Goal: Task Accomplishment & Management: Manage account settings

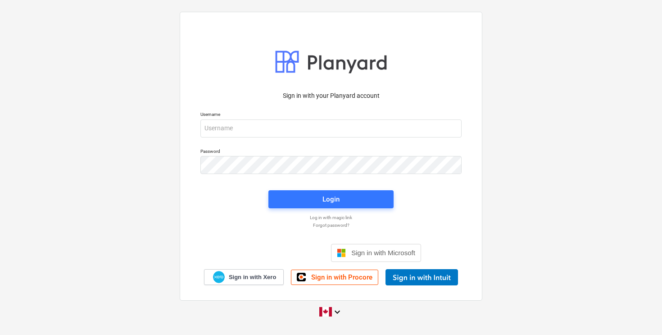
type input "[EMAIL_ADDRESS][DOMAIN_NAME]"
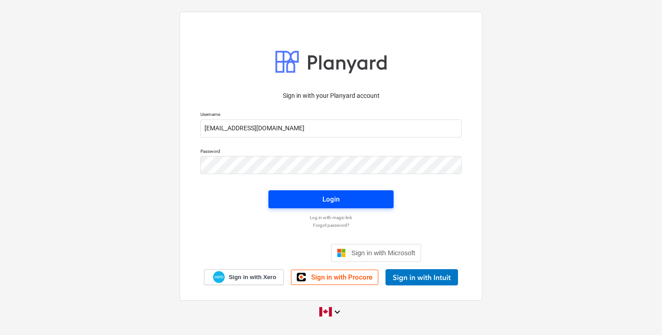
click at [326, 198] on div "Login" at bounding box center [330, 199] width 17 height 12
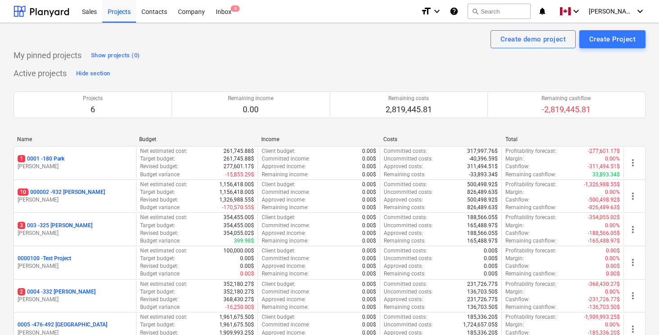
click at [337, 63] on div "My pinned projects Show projects (0) Active projects Hide section Projects 6 Re…" at bounding box center [330, 229] width 632 height 362
click at [310, 81] on div "Projects 6 Remaining income 0.00 Remaining costs 2,819,445.81 Remaining cashflo…" at bounding box center [330, 105] width 632 height 48
click at [327, 70] on div "Active projects Hide section Projects 6 Remaining income 0.00 Remaining costs 2…" at bounding box center [330, 211] width 632 height 290
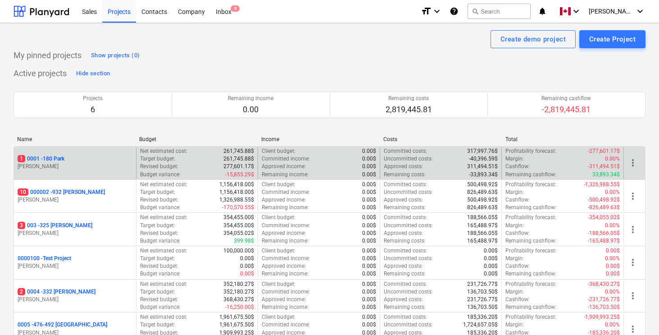
click at [64, 158] on p "1 0001 - 180 Park" at bounding box center [41, 159] width 47 height 8
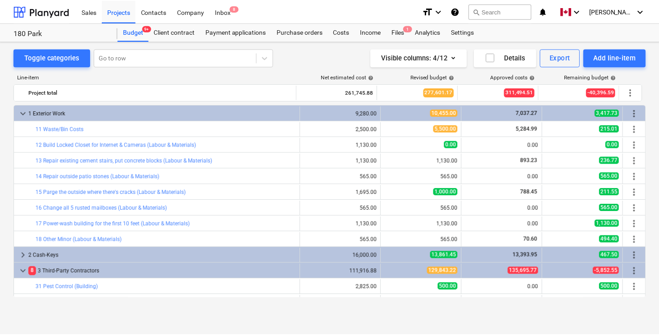
scroll to position [264, 0]
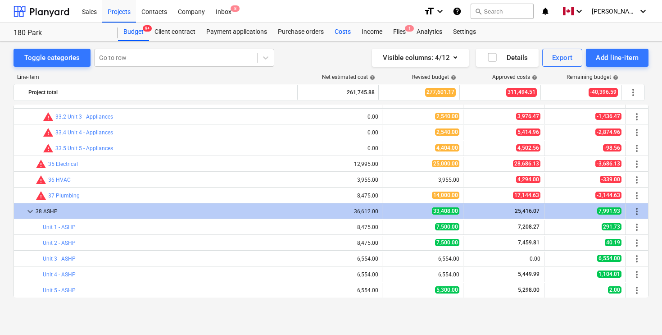
click at [342, 32] on div "Costs" at bounding box center [342, 32] width 27 height 18
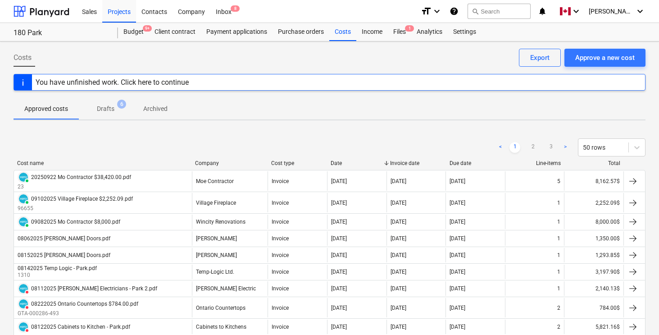
click at [478, 61] on div "Costs Approve a new cost Export" at bounding box center [330, 61] width 632 height 25
click at [395, 32] on div "Files 1" at bounding box center [399, 32] width 23 height 18
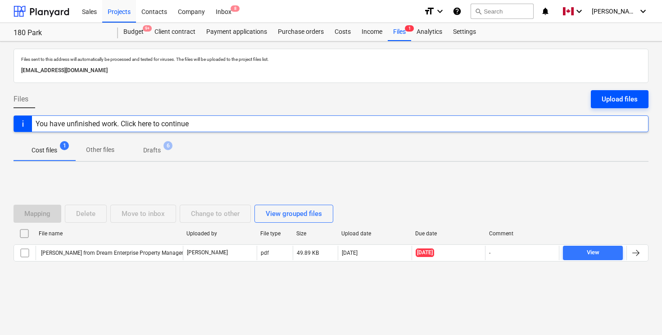
click at [616, 98] on div "Upload files" at bounding box center [619, 99] width 36 height 12
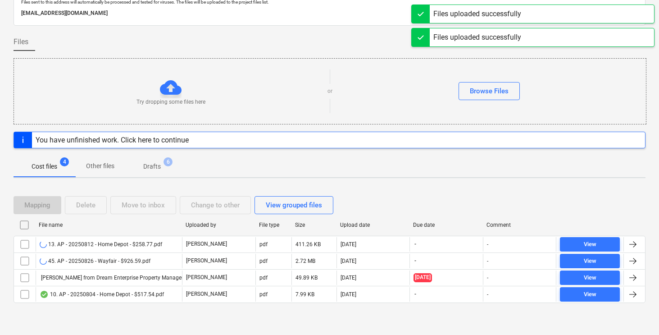
scroll to position [58, 0]
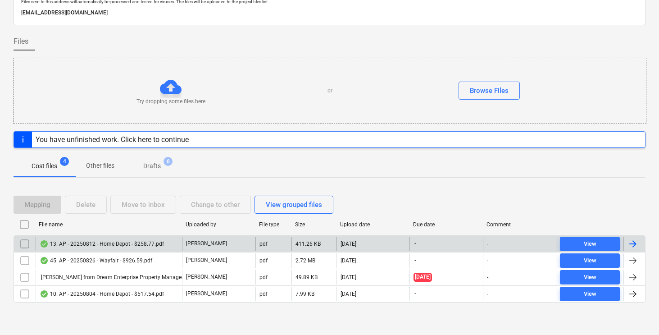
click at [638, 245] on div at bounding box center [634, 243] width 22 height 14
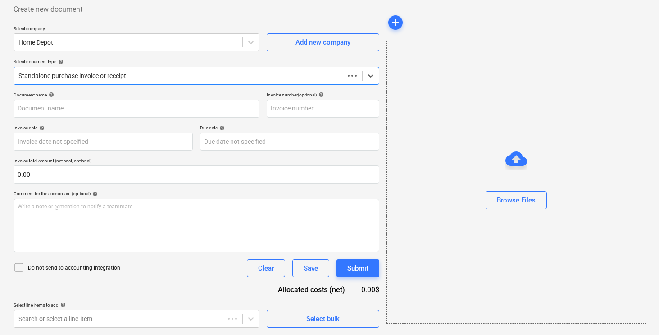
scroll to position [48, 0]
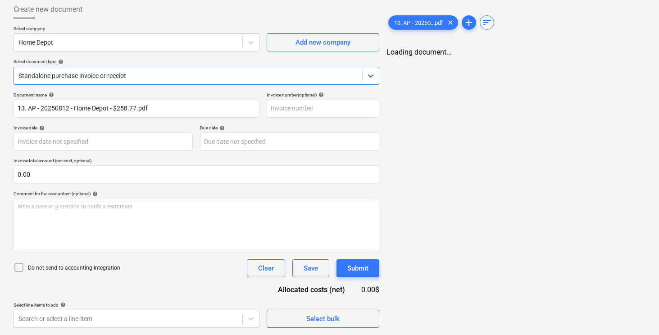
type input "13. AP - 20250812 - Home Depot - $258.77.pdf"
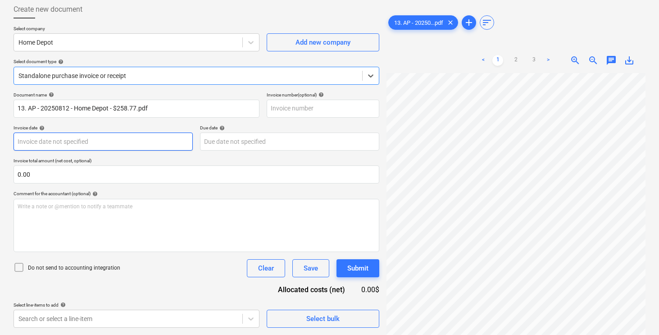
click at [117, 136] on body "Sales Projects Contacts Company Inbox 8 format_size keyboard_arrow_down help se…" at bounding box center [329, 119] width 659 height 335
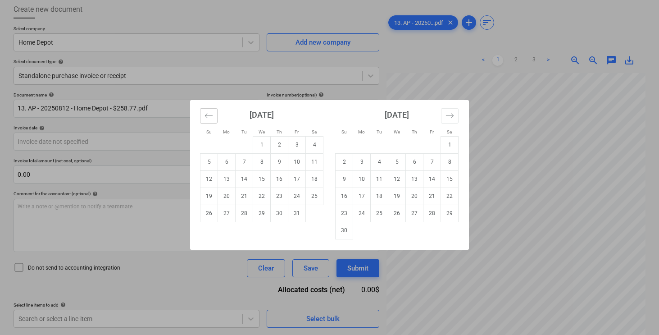
click at [212, 112] on icon "Move backward to switch to the previous month." at bounding box center [208, 115] width 9 height 9
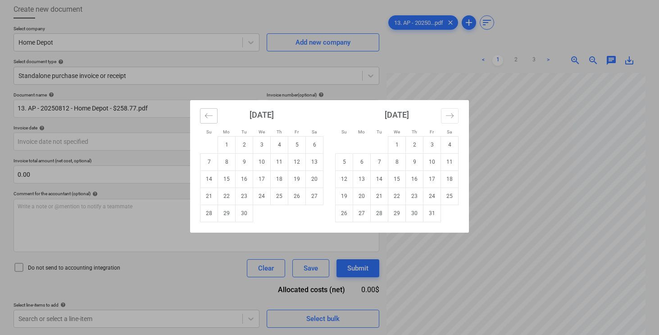
click at [212, 112] on icon "Move backward to switch to the previous month." at bounding box center [208, 115] width 9 height 9
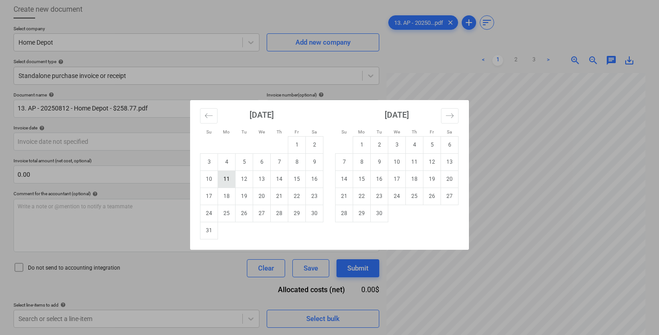
click at [230, 178] on td "11" at bounding box center [227, 178] width 18 height 17
type input "[DATE]"
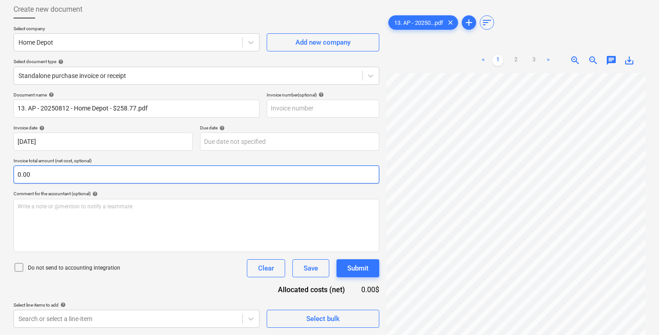
click at [221, 176] on input "0.00" at bounding box center [197, 174] width 366 height 18
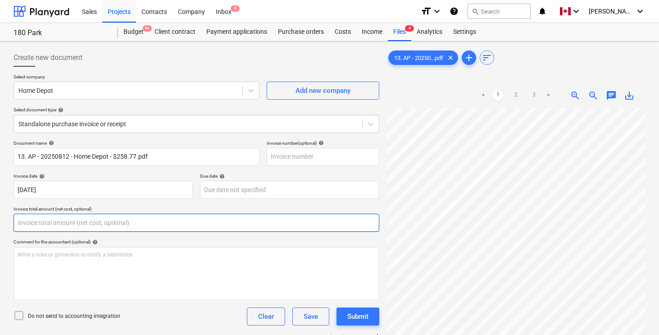
scroll to position [15, 0]
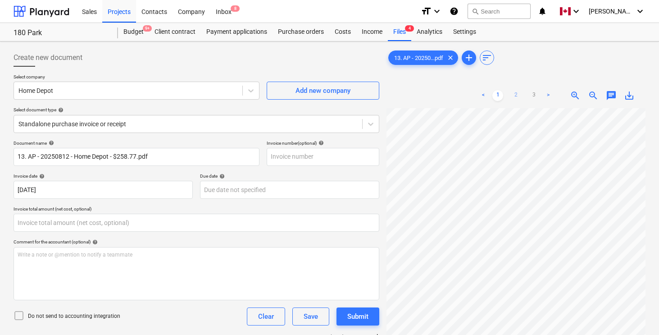
click at [513, 94] on link "2" at bounding box center [515, 95] width 11 height 11
type input "0.00"
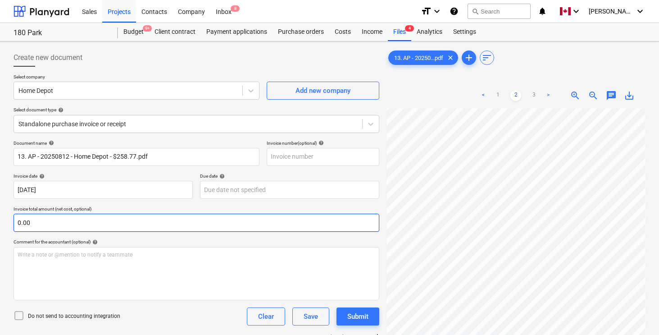
click at [62, 227] on input "0.00" at bounding box center [197, 222] width 366 height 18
type input "258.77"
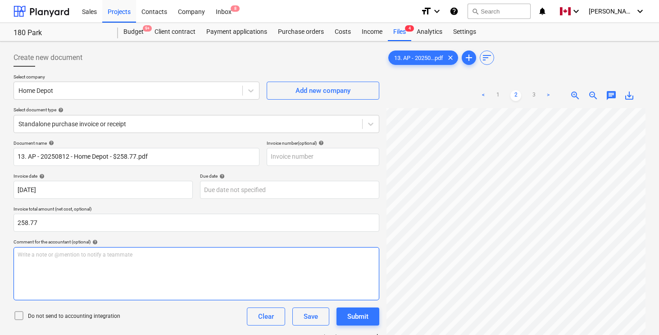
scroll to position [0, 216]
click at [496, 98] on link "1" at bounding box center [497, 95] width 11 height 11
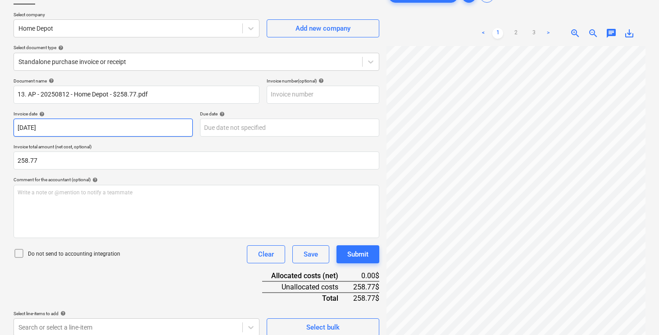
scroll to position [90, 0]
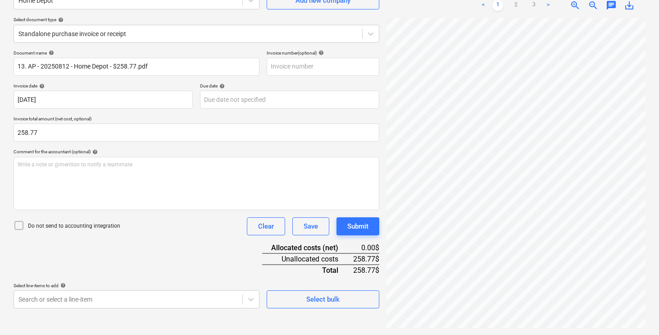
click at [144, 235] on div "Do not send to accounting integration Clear Save Submit" at bounding box center [197, 226] width 366 height 18
click at [135, 244] on body "Sales Projects Contacts Company Inbox 8 format_size keyboard_arrow_down help se…" at bounding box center [329, 77] width 659 height 335
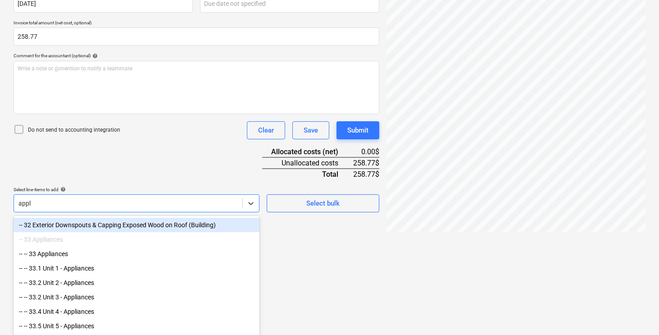
scroll to position [173, 0]
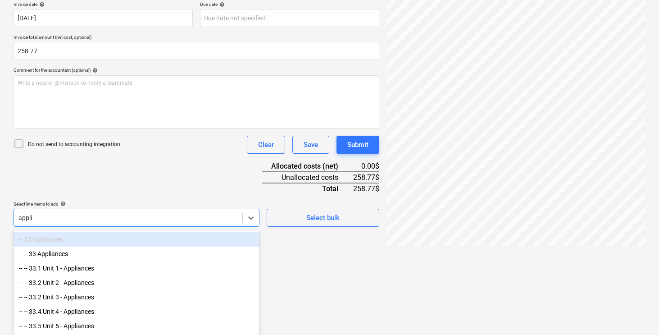
type input "applia"
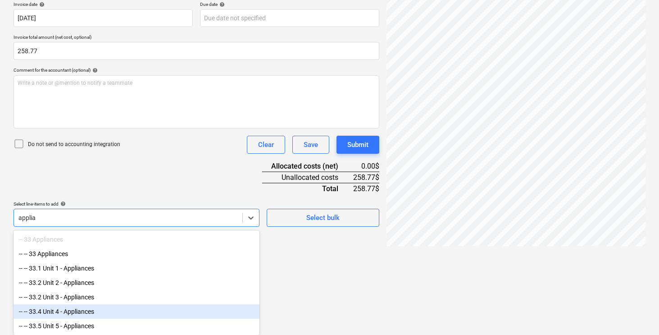
click at [94, 317] on div "-- -- 33.4 Unit 4 - Appliances" at bounding box center [137, 311] width 246 height 14
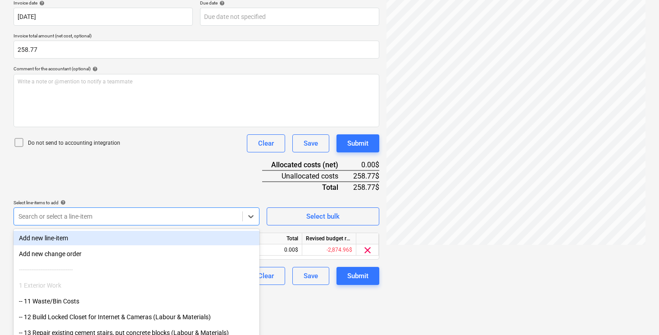
click at [143, 151] on div "Document name help 13. AP - 20250812 - Home Depot - $258.77.pdf Invoice number …" at bounding box center [197, 125] width 366 height 317
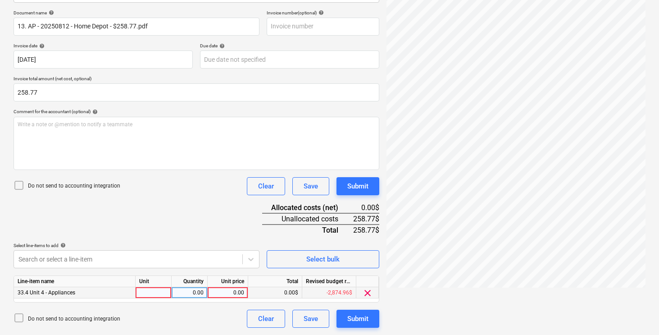
click at [145, 296] on div at bounding box center [154, 292] width 36 height 11
type input "pcs"
type input "258.77"
click at [166, 231] on div "Document name help 13. AP - 20250812 - Home Depot - $258.77.pdf Invoice number …" at bounding box center [197, 168] width 366 height 317
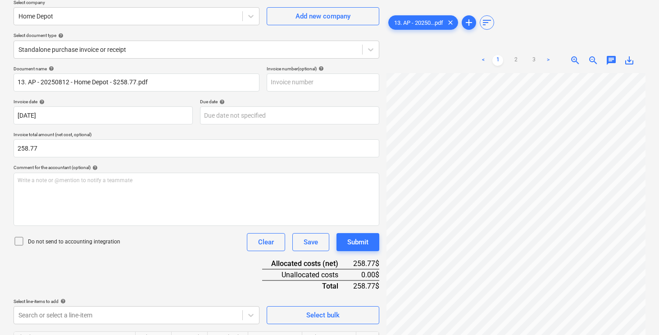
scroll to position [0, 0]
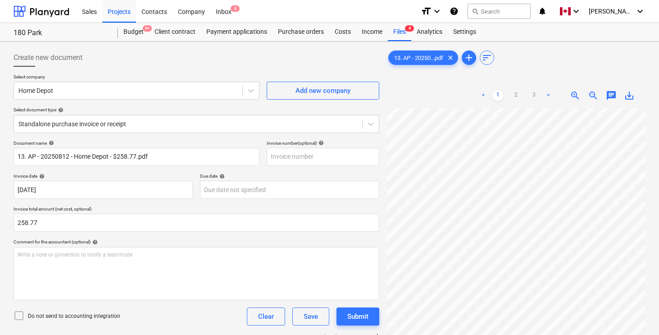
click at [219, 67] on div at bounding box center [197, 70] width 366 height 7
click at [238, 58] on div "Create new document" at bounding box center [197, 58] width 366 height 18
click at [225, 58] on div "Create new document" at bounding box center [197, 58] width 366 height 18
click at [225, 65] on div "Create new document" at bounding box center [197, 58] width 366 height 18
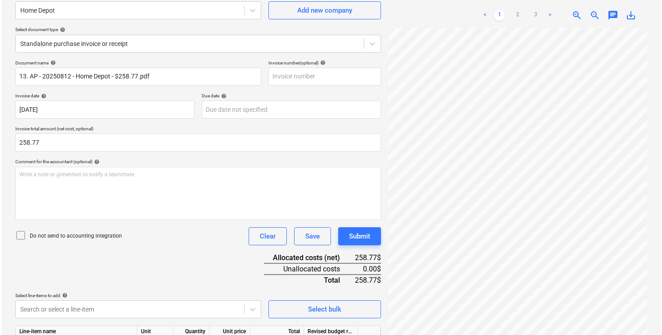
scroll to position [130, 0]
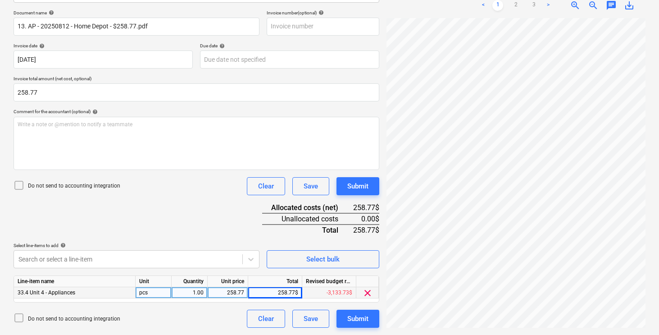
click at [188, 207] on div "Document name help 13. AP - 20250812 - Home Depot - $258.77.pdf Invoice number …" at bounding box center [197, 168] width 366 height 317
click at [355, 319] on div "Submit" at bounding box center [357, 318] width 21 height 12
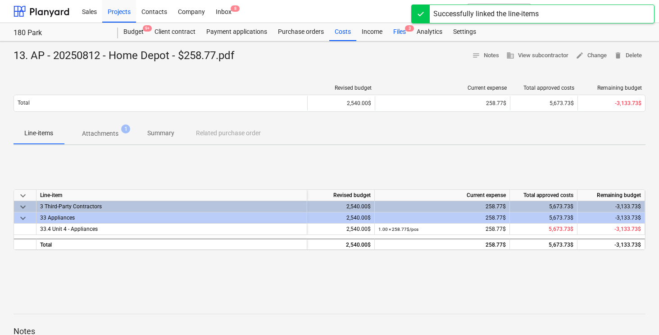
click at [398, 32] on div "Files 3" at bounding box center [399, 32] width 23 height 18
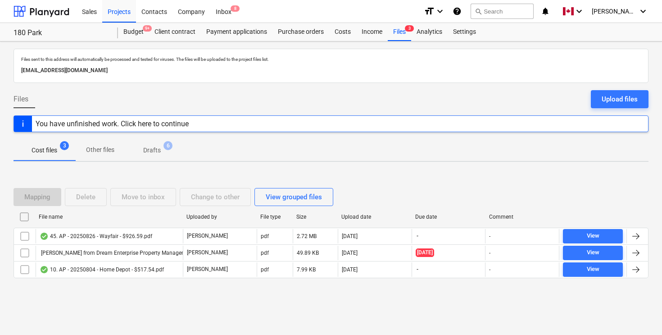
click at [181, 294] on div "Mapping Delete Move to inbox Change to other View grouped files File name Uploa…" at bounding box center [331, 236] width 635 height 119
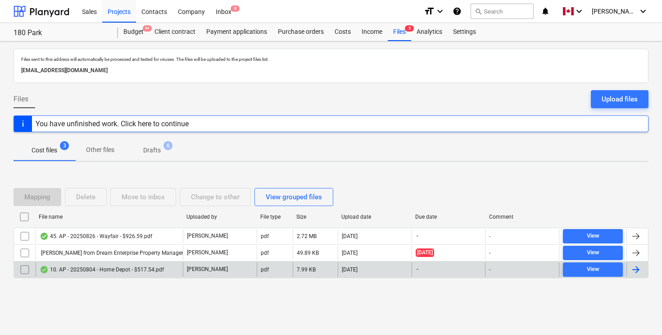
click at [636, 271] on div at bounding box center [635, 269] width 11 height 11
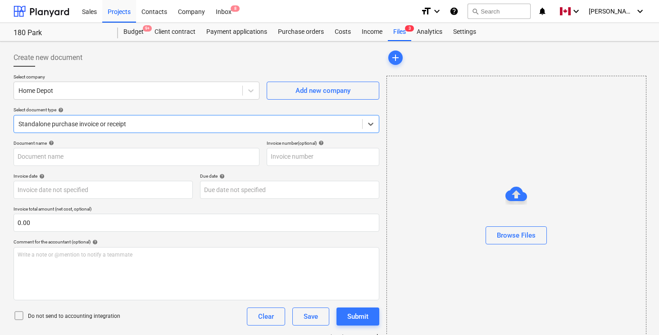
type input "10"
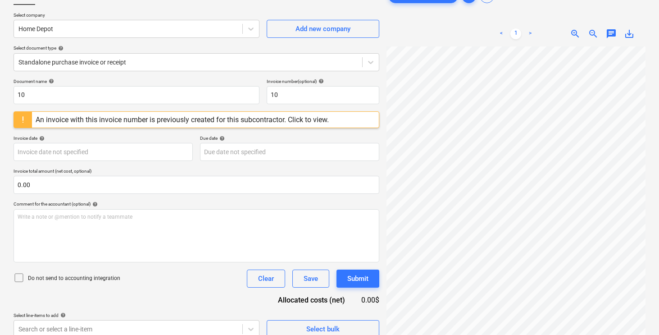
scroll to position [72, 0]
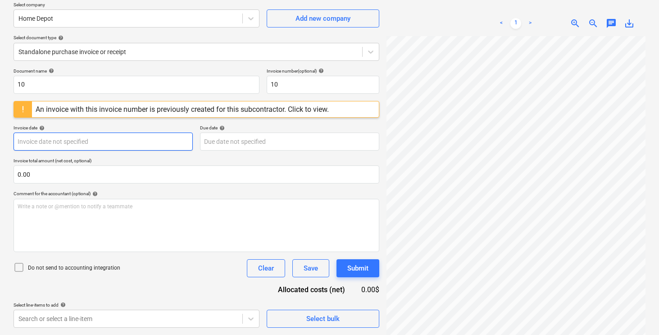
click at [100, 140] on body "Sales Projects Contacts Company Inbox 8 format_size keyboard_arrow_down help se…" at bounding box center [329, 95] width 659 height 335
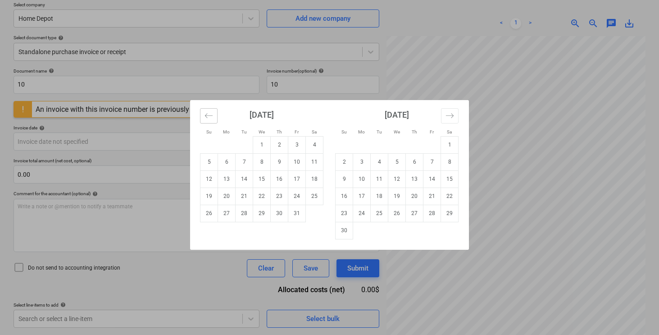
click at [208, 116] on icon "Move backward to switch to the previous month." at bounding box center [208, 115] width 9 height 9
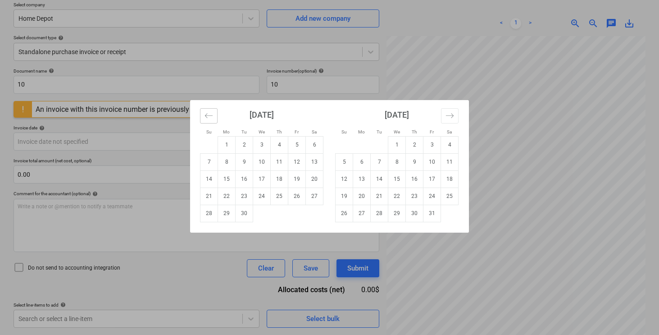
click at [208, 116] on icon "Move backward to switch to the previous month." at bounding box center [208, 115] width 9 height 9
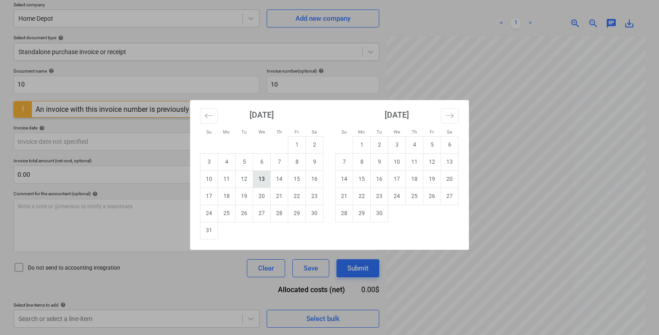
click at [257, 178] on td "13" at bounding box center [262, 178] width 18 height 17
type input "[DATE]"
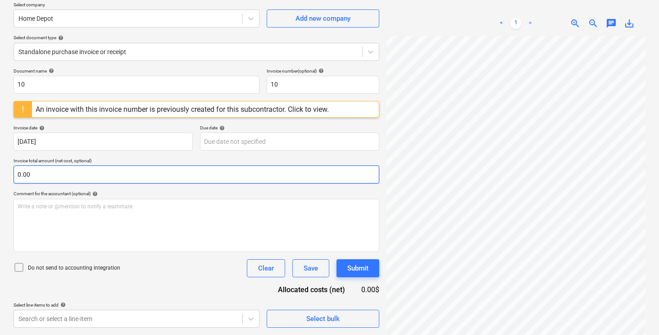
click at [123, 174] on input "0.00" at bounding box center [197, 174] width 366 height 18
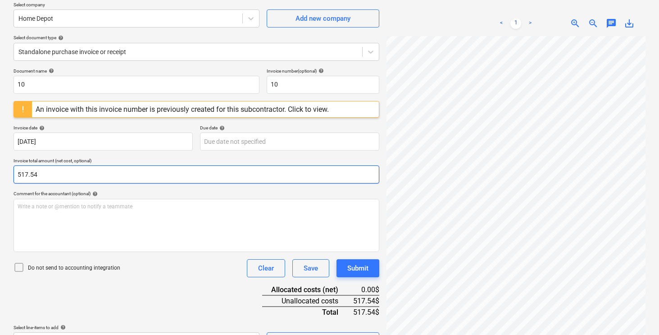
type input "517.54"
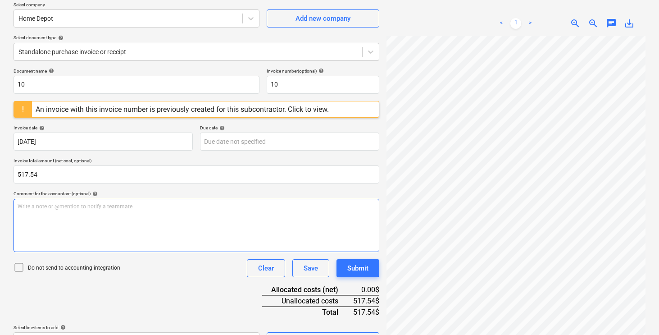
scroll to position [95, 0]
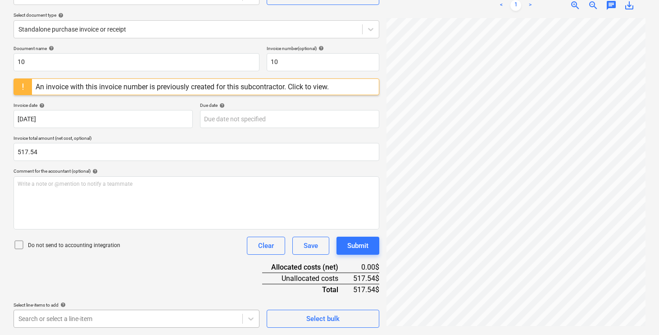
click at [135, 240] on body "Sales Projects Contacts Company Inbox 8 format_size keyboard_arrow_down help se…" at bounding box center [329, 72] width 659 height 335
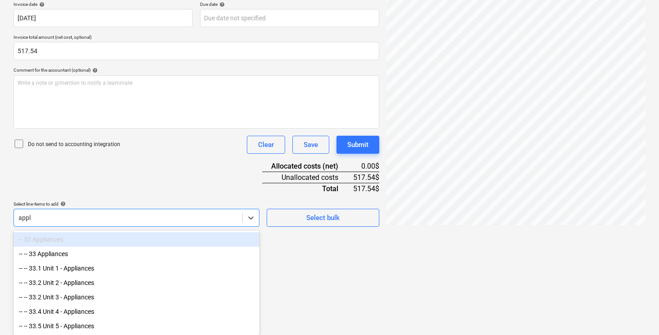
scroll to position [197, 0]
type input "appliances"
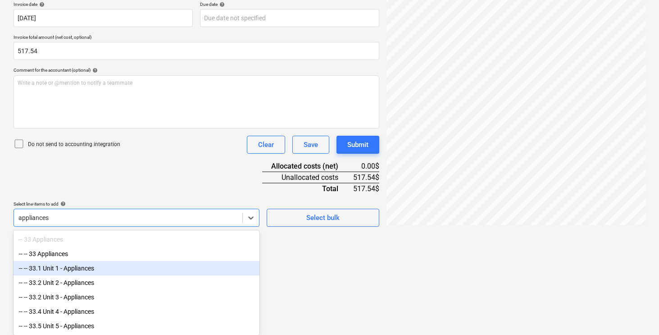
click at [112, 266] on div "-- -- 33.1 Unit 1 - Appliances" at bounding box center [137, 268] width 246 height 14
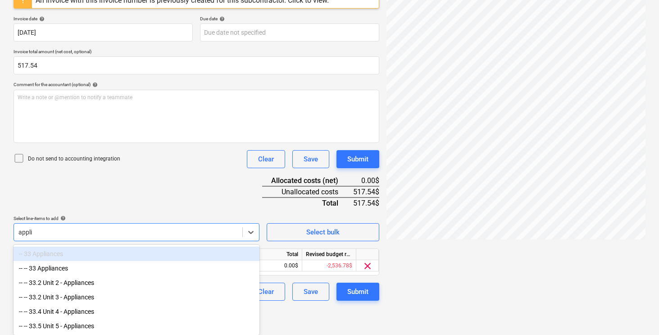
scroll to position [182, 0]
type input "applian"
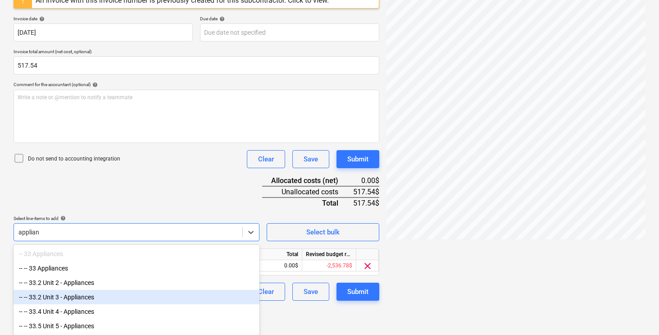
click at [89, 296] on div "-- -- 33.2 Unit 3 - Appliances" at bounding box center [137, 296] width 246 height 14
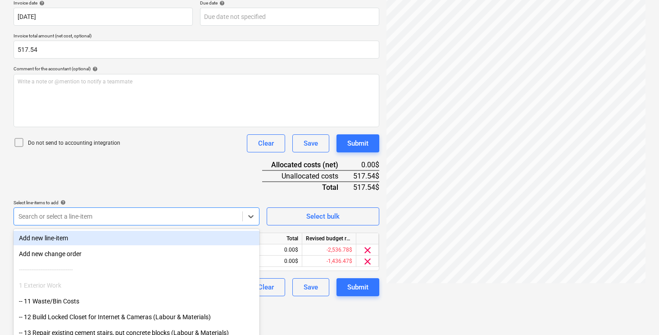
click at [147, 185] on div "Document name help 10 Invoice number (optional) help 10 An invoice with this in…" at bounding box center [197, 119] width 366 height 353
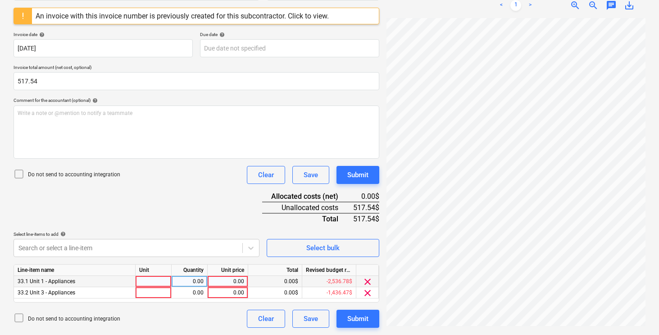
click at [150, 281] on div at bounding box center [154, 281] width 36 height 11
type input "pcs"
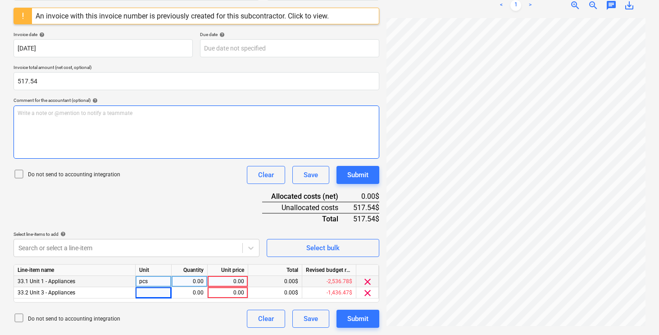
click at [84, 136] on div "Write a note or @mention to notify a teammate [PERSON_NAME]" at bounding box center [197, 131] width 366 height 53
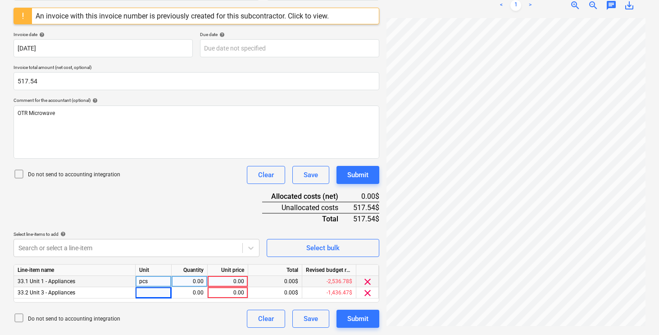
click at [167, 194] on div "Document name help 10 Invoice number (optional) help 10 An invoice with this in…" at bounding box center [197, 151] width 366 height 353
click at [154, 298] on div "Line-item name Unit Quantity Unit price Total Revised budget remaining 33.1 Uni…" at bounding box center [197, 283] width 366 height 38
click at [152, 294] on div at bounding box center [154, 292] width 36 height 11
type input "pcs"
click at [239, 276] on div "0.00" at bounding box center [227, 281] width 33 height 11
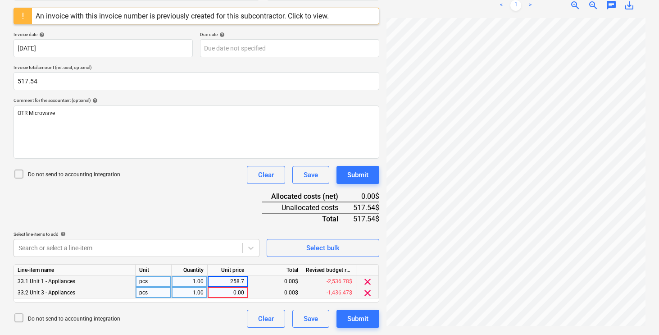
type input "258.77"
click at [231, 292] on div "0.00" at bounding box center [227, 292] width 33 height 11
type input "258.77"
click at [219, 207] on div "Document name help 10 Invoice number (optional) help 10 An invoice with this in…" at bounding box center [197, 151] width 366 height 353
click at [212, 214] on div "Document name help 10 Invoice number (optional) help 10 An invoice with this in…" at bounding box center [197, 151] width 366 height 353
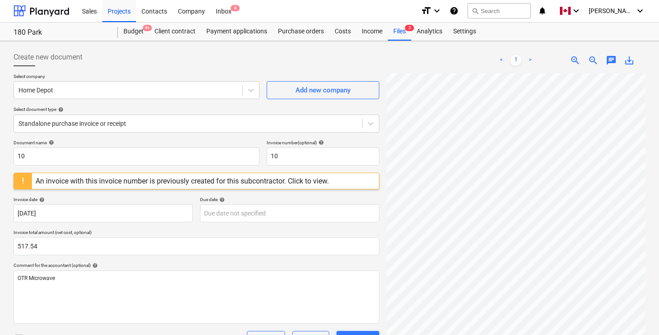
scroll to position [0, 0]
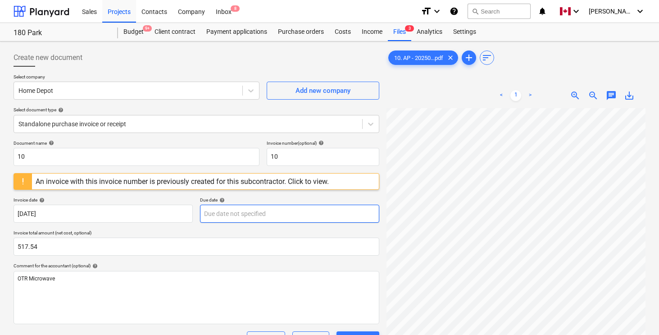
click at [218, 211] on body "Sales Projects Contacts Company Inbox 8 format_size keyboard_arrow_down help se…" at bounding box center [329, 167] width 659 height 335
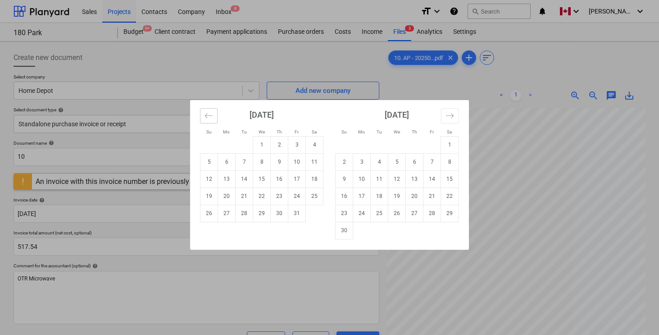
click at [210, 113] on icon "Move backward to switch to the previous month." at bounding box center [208, 115] width 9 height 9
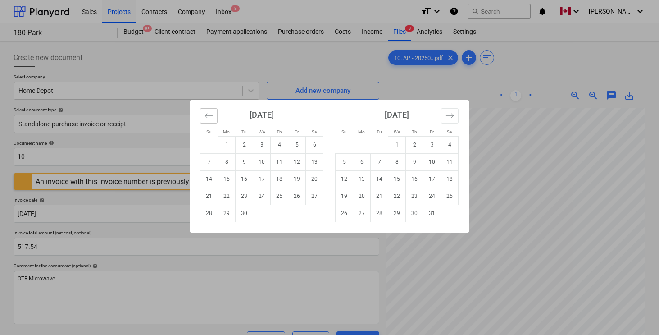
click at [210, 113] on icon "Move backward to switch to the previous month." at bounding box center [208, 115] width 9 height 9
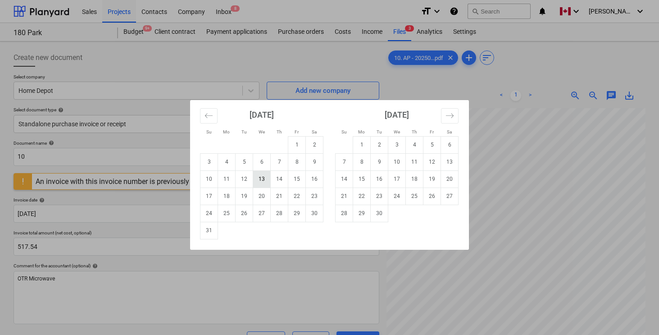
click at [261, 180] on td "13" at bounding box center [262, 178] width 18 height 17
type input "[DATE]"
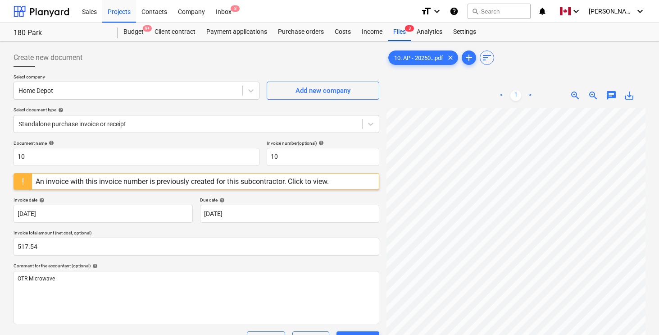
click at [231, 231] on p "Invoice total amount (net cost, optional)" at bounding box center [197, 234] width 366 height 8
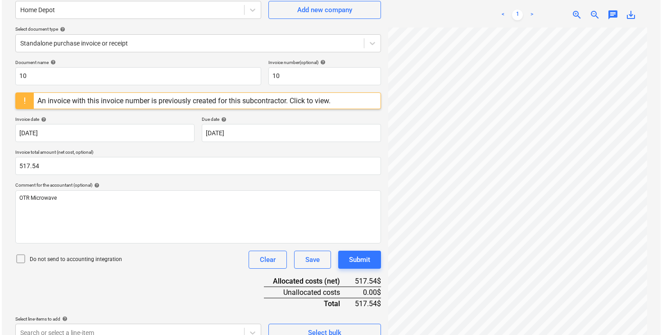
scroll to position [165, 0]
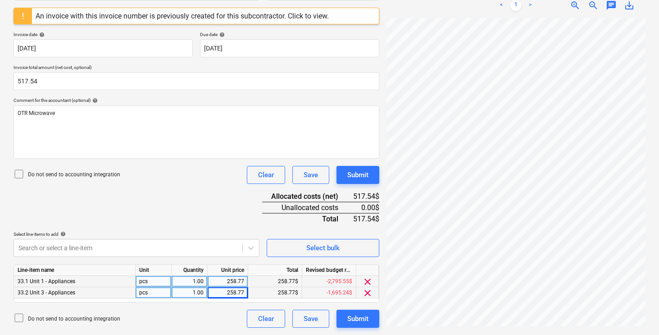
click at [219, 208] on div "Document name help 10 Invoice number (optional) help 10 An invoice with this in…" at bounding box center [197, 151] width 366 height 353
click at [356, 317] on div "Submit" at bounding box center [357, 318] width 21 height 12
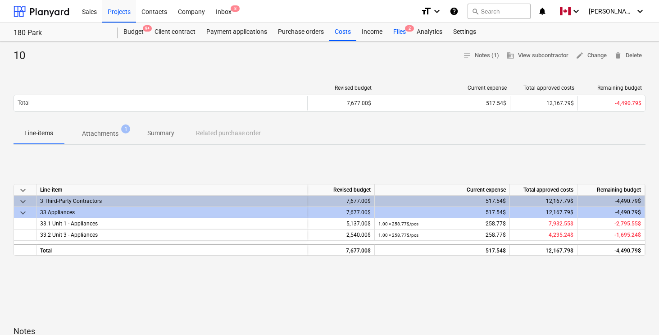
click at [400, 32] on div "Files 2" at bounding box center [399, 32] width 23 height 18
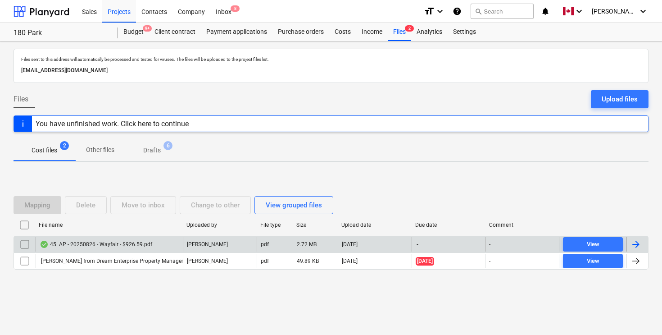
click at [626, 243] on div at bounding box center [637, 244] width 22 height 14
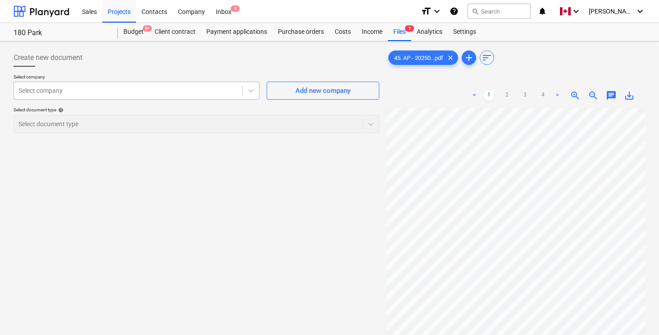
click at [153, 95] on div at bounding box center [127, 90] width 219 height 9
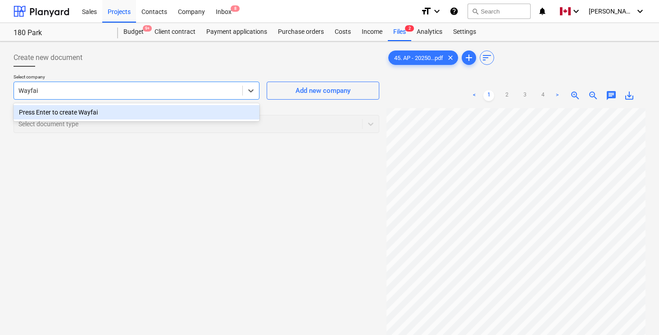
type input "Wayfair"
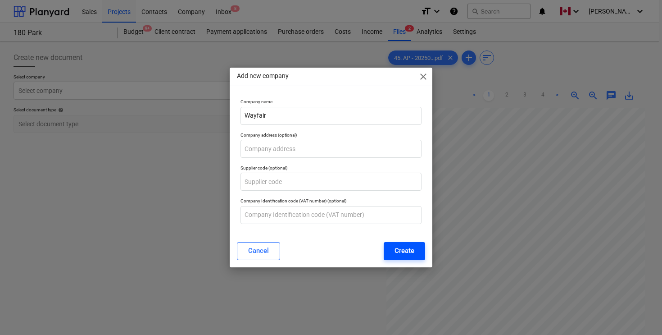
click at [399, 249] on div "Create" at bounding box center [404, 250] width 20 height 12
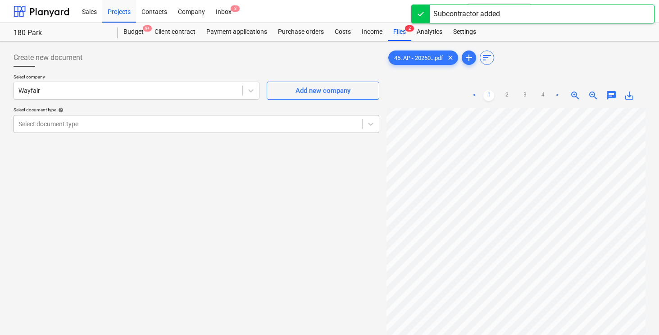
click at [121, 129] on div "Select document type" at bounding box center [188, 124] width 348 height 13
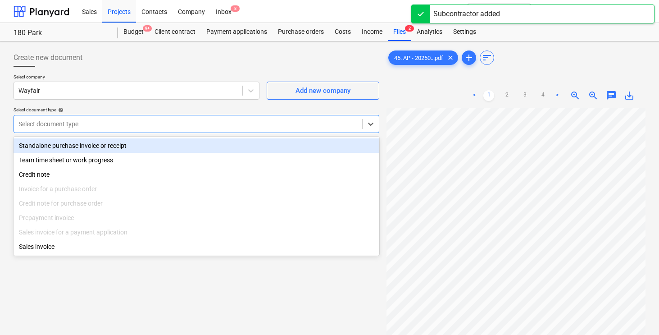
click at [115, 149] on div "Standalone purchase invoice or receipt" at bounding box center [197, 145] width 366 height 14
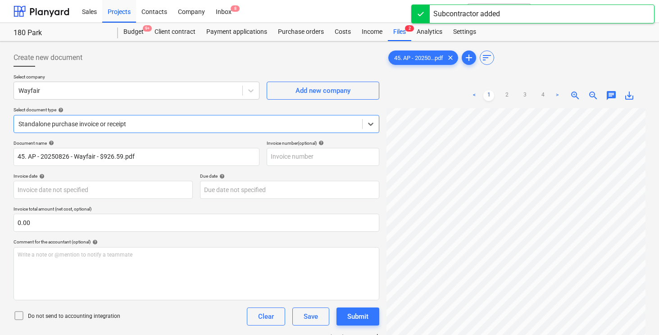
scroll to position [52, 0]
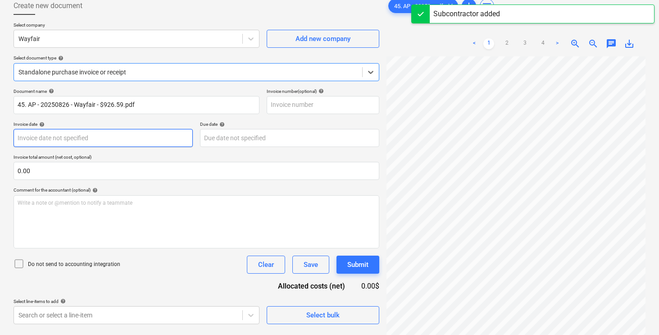
click at [137, 138] on body "Sales Projects Contacts Company Inbox 8 format_size keyboard_arrow_down help se…" at bounding box center [329, 115] width 659 height 335
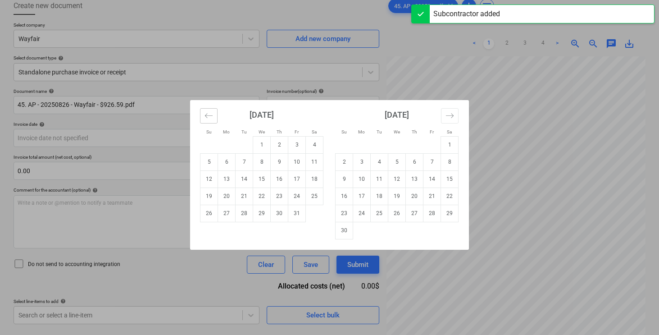
click at [210, 117] on icon "Move backward to switch to the previous month." at bounding box center [208, 115] width 9 height 9
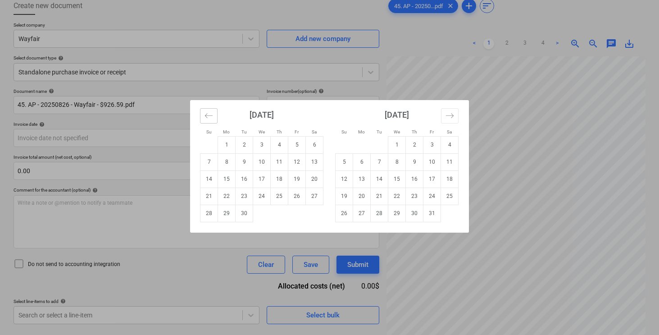
click at [210, 117] on icon "Move backward to switch to the previous month." at bounding box center [208, 115] width 9 height 9
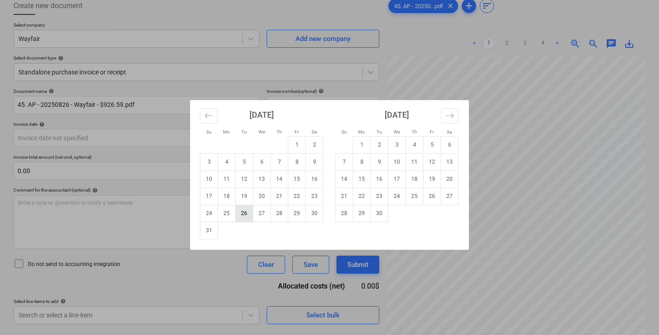
click at [241, 211] on td "26" at bounding box center [244, 212] width 18 height 17
type input "[DATE]"
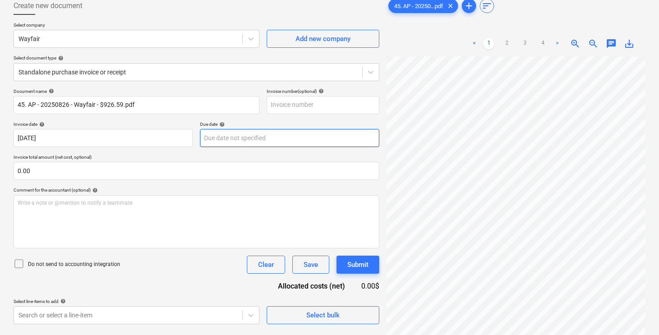
click at [244, 143] on body "Sales Projects Contacts Company Inbox 8 format_size keyboard_arrow_down help se…" at bounding box center [329, 115] width 659 height 335
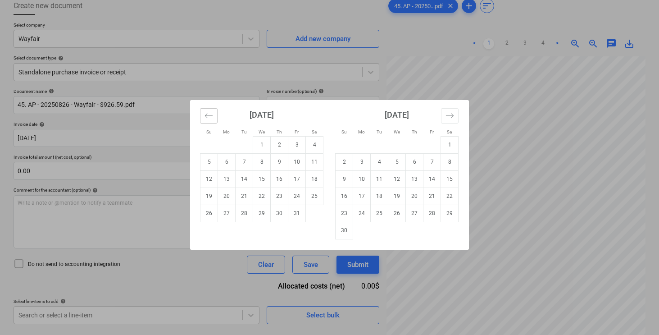
click at [211, 120] on button "Move backward to switch to the previous month." at bounding box center [209, 115] width 18 height 15
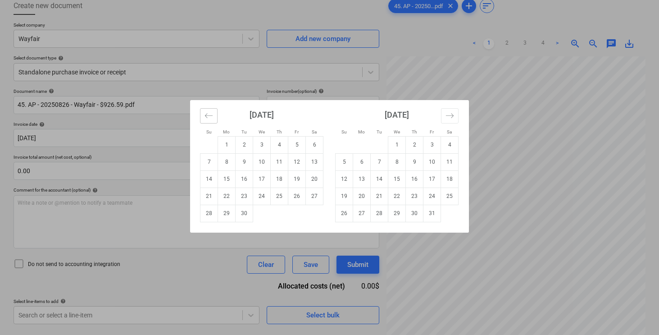
click at [211, 120] on button "Move backward to switch to the previous month." at bounding box center [209, 115] width 18 height 15
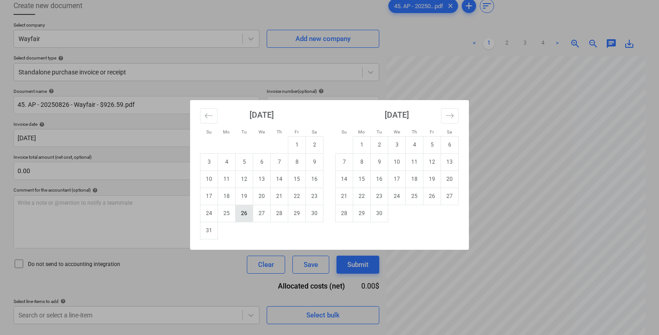
click at [249, 211] on td "26" at bounding box center [244, 212] width 18 height 17
type input "[DATE]"
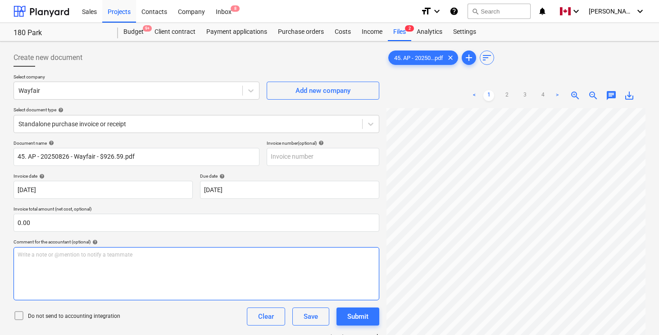
scroll to position [321, 118]
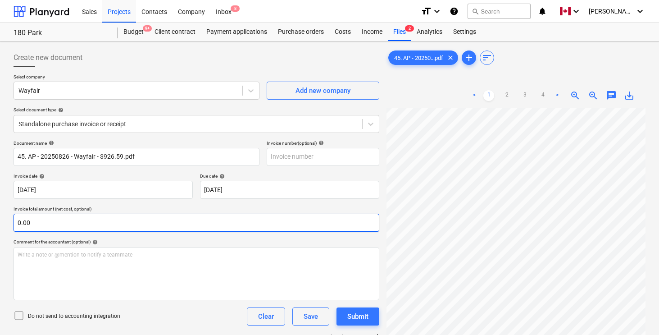
click at [61, 221] on input "0.00" at bounding box center [197, 222] width 366 height 18
type input "926.59"
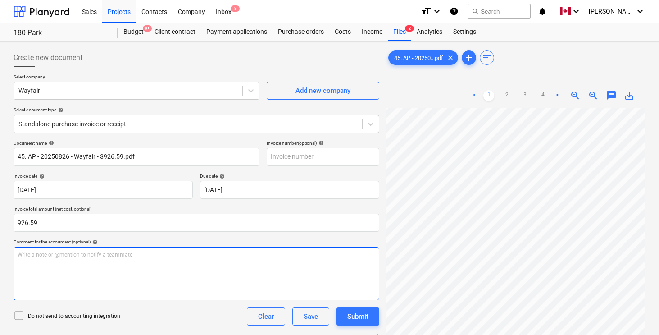
scroll to position [0, 0]
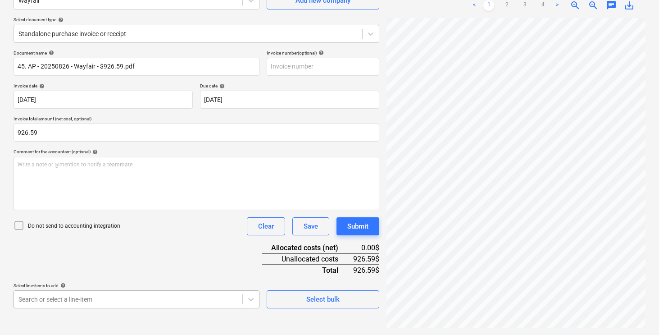
click at [108, 244] on body "Sales Projects Contacts Company Inbox 8 format_size keyboard_arrow_down help se…" at bounding box center [329, 77] width 659 height 335
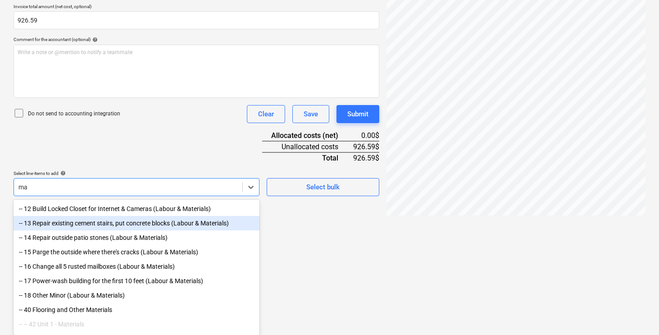
scroll to position [202, 0]
type input "materials"
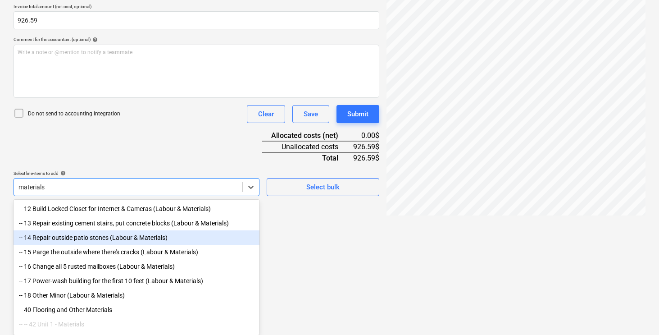
scroll to position [132, 0]
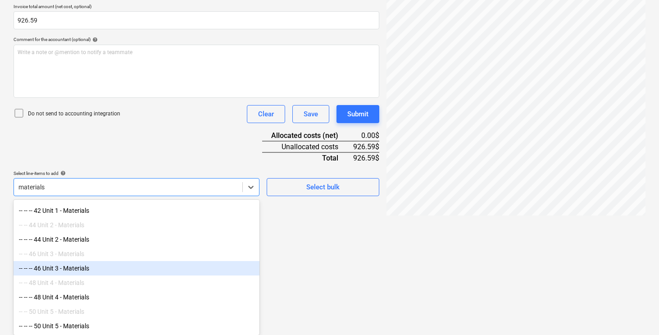
click at [86, 263] on div "-- -- -- 46 Unit 3 - Materials" at bounding box center [137, 268] width 246 height 14
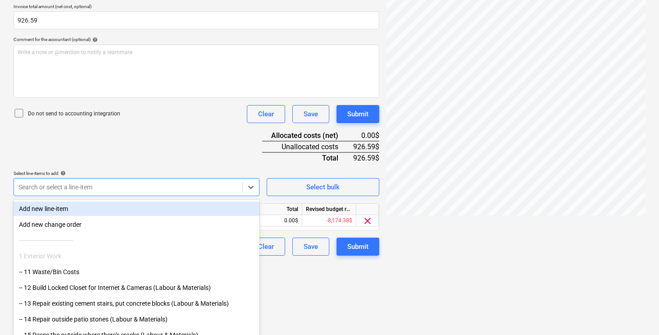
click at [145, 149] on div "Document name help 45. AP - 20250826 - Wayfair - $926.59.pdf Invoice number (op…" at bounding box center [197, 96] width 366 height 317
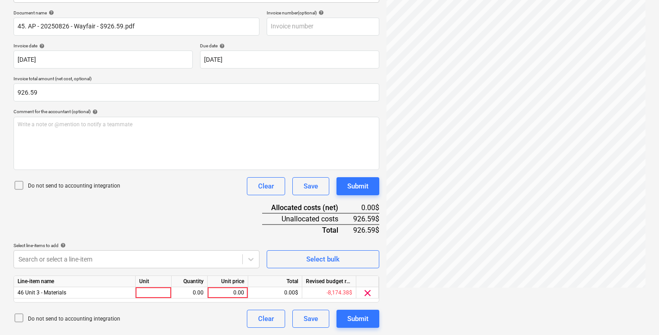
scroll to position [130, 0]
click at [148, 291] on div at bounding box center [154, 292] width 36 height 11
type input "pcs"
type input "926.59"
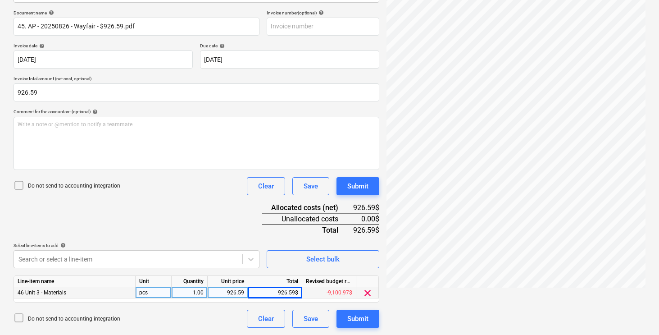
click at [181, 209] on div "Document name help 45. AP - 20250826 - Wayfair - $926.59.pdf Invoice number (op…" at bounding box center [197, 168] width 366 height 317
click at [204, 210] on div "Document name help 45. AP - 20250826 - Wayfair - $926.59.pdf Invoice number (op…" at bounding box center [197, 168] width 366 height 317
click at [350, 314] on div "Submit" at bounding box center [357, 318] width 21 height 12
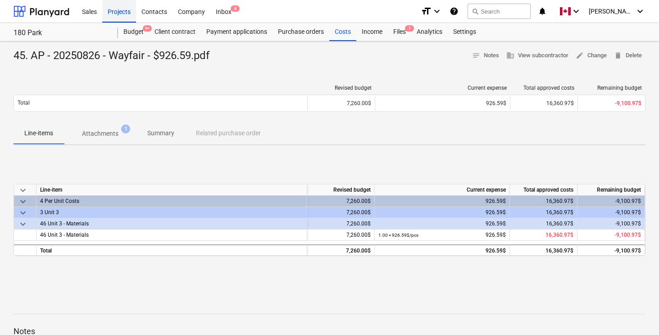
click at [116, 14] on div "Projects" at bounding box center [119, 11] width 34 height 23
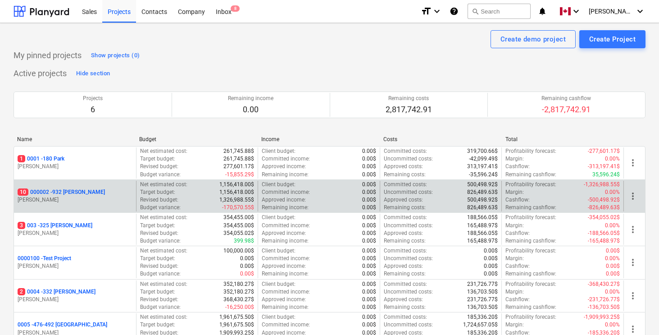
click at [77, 191] on p "10 000002 - 932 [PERSON_NAME]" at bounding box center [61, 192] width 87 height 8
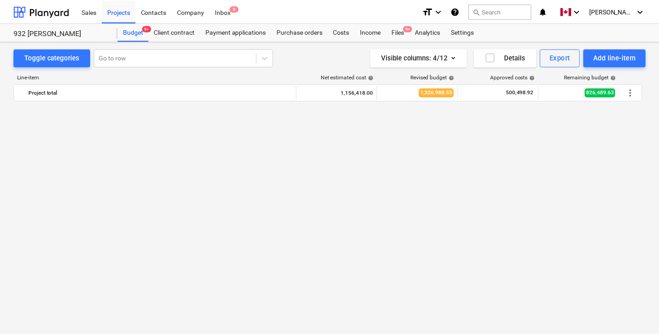
scroll to position [1115, 0]
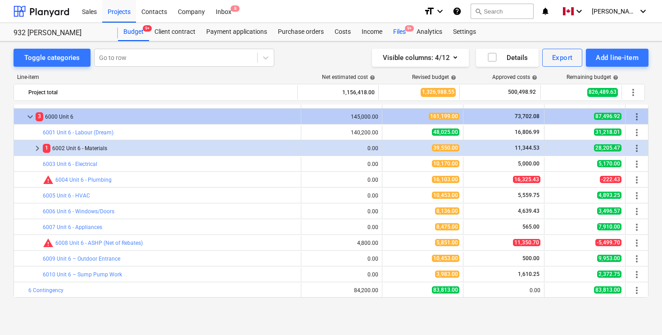
click at [402, 30] on div "Files 9+" at bounding box center [399, 32] width 23 height 18
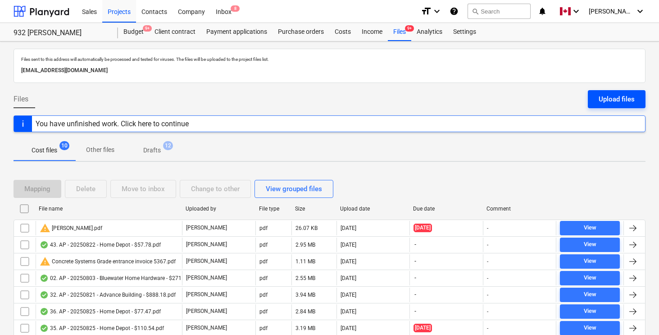
click at [614, 96] on div "Upload files" at bounding box center [616, 99] width 36 height 12
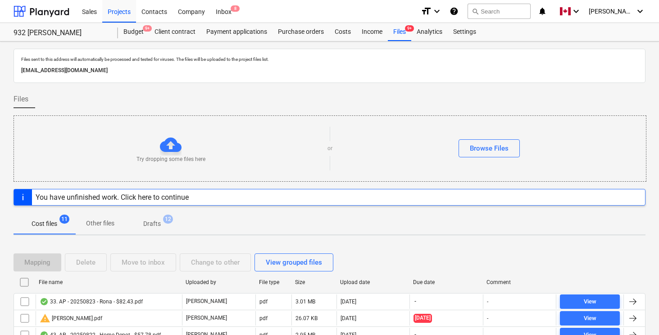
scroll to position [174, 0]
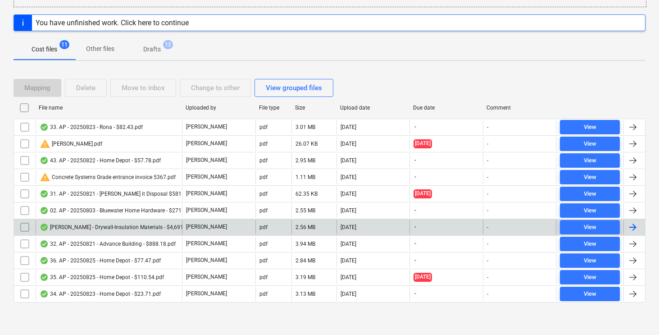
click at [632, 224] on div at bounding box center [632, 227] width 11 height 11
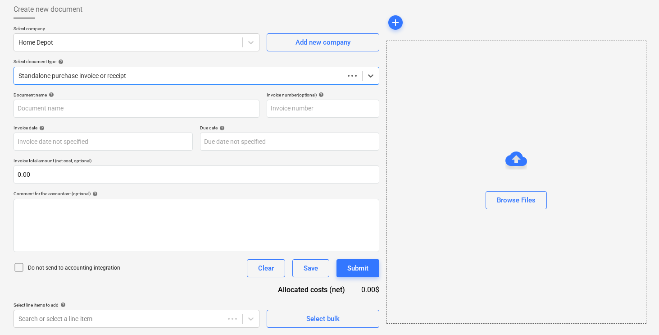
scroll to position [48, 0]
type input "[PERSON_NAME] - Drywall-Insulation Materials - $4,691.75.pdf"
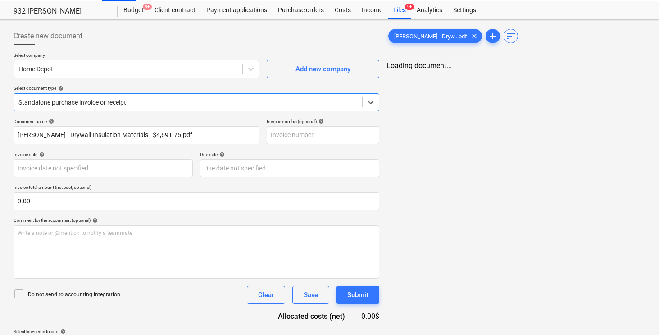
scroll to position [0, 0]
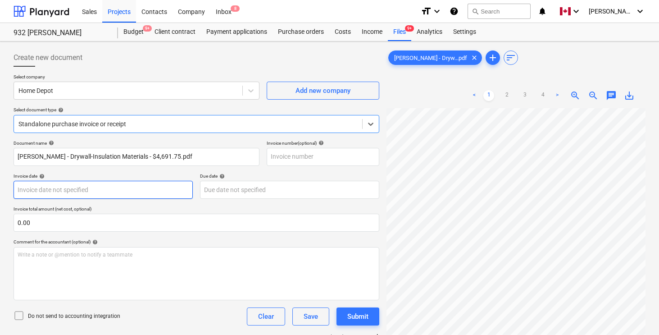
click at [114, 187] on body "Sales Projects Contacts Company Inbox 8 format_size keyboard_arrow_down help se…" at bounding box center [329, 167] width 659 height 335
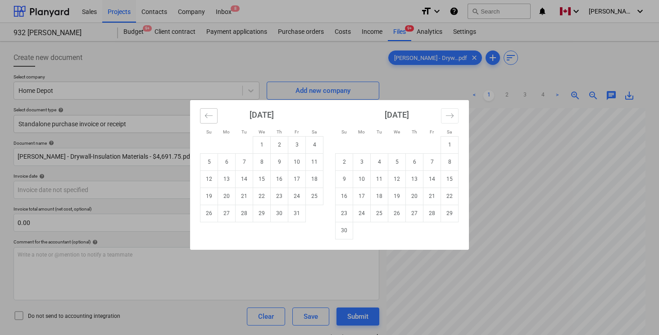
click at [211, 113] on icon "Move backward to switch to the previous month." at bounding box center [208, 115] width 9 height 9
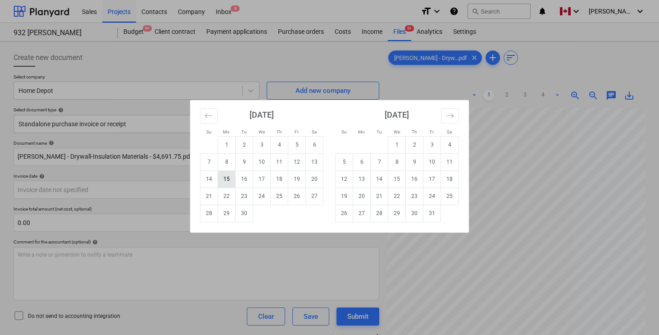
click at [229, 178] on td "15" at bounding box center [227, 178] width 18 height 17
type input "[DATE]"
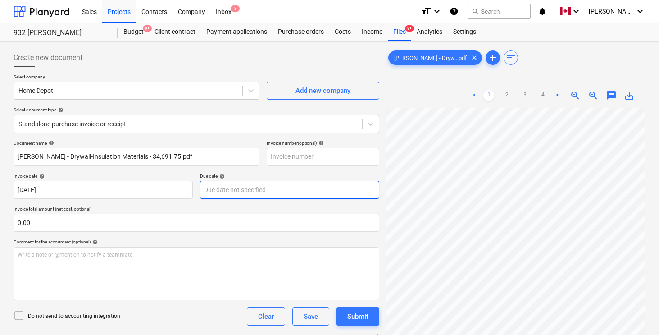
click at [236, 185] on body "Sales Projects Contacts Company Inbox 8 format_size keyboard_arrow_down help se…" at bounding box center [329, 167] width 659 height 335
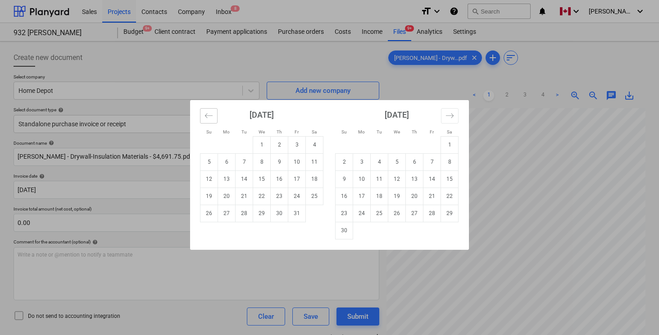
click at [207, 118] on icon "Move backward to switch to the previous month." at bounding box center [208, 115] width 9 height 9
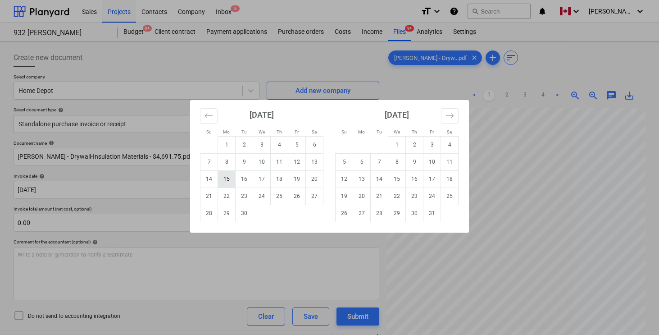
click at [226, 179] on td "15" at bounding box center [227, 178] width 18 height 17
type input "[DATE]"
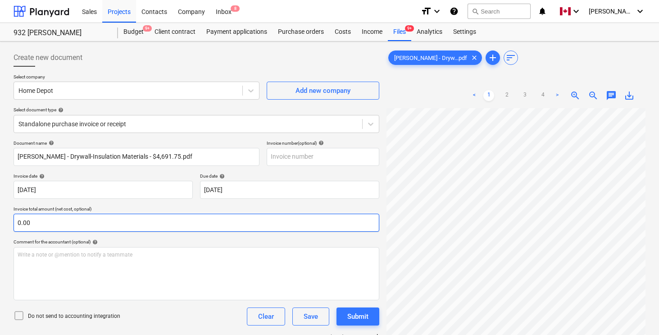
click at [207, 218] on input "0.00" at bounding box center [197, 222] width 366 height 18
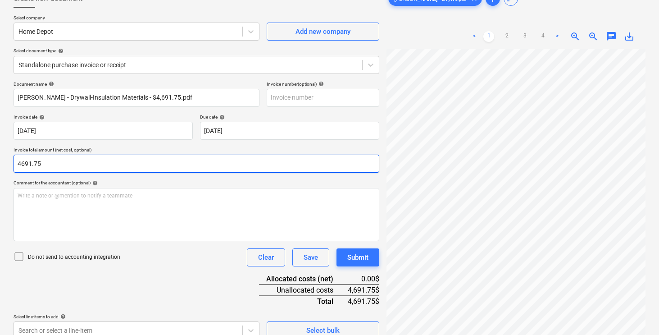
scroll to position [90, 0]
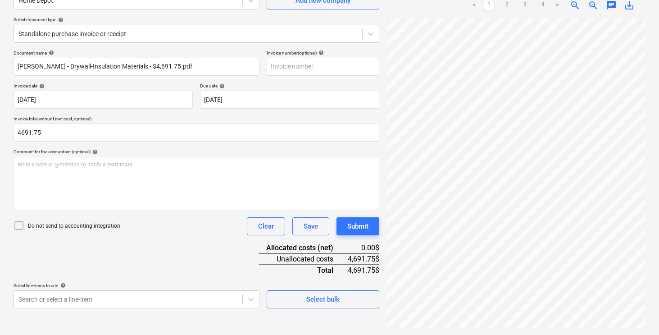
click at [178, 255] on div "Document name help [PERSON_NAME] - Drywall-Insulation Materials - $4,691.75.pdf…" at bounding box center [197, 179] width 366 height 258
type input "4,691.75"
click at [150, 244] on body "Sales Projects Contacts Company Inbox 8 format_size keyboard_arrow_down help se…" at bounding box center [329, 77] width 659 height 335
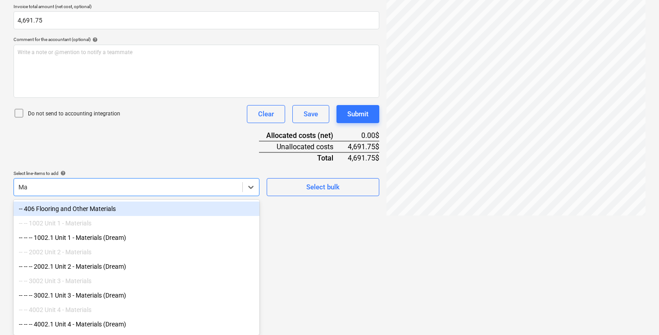
scroll to position [202, 0]
type input "Materials"
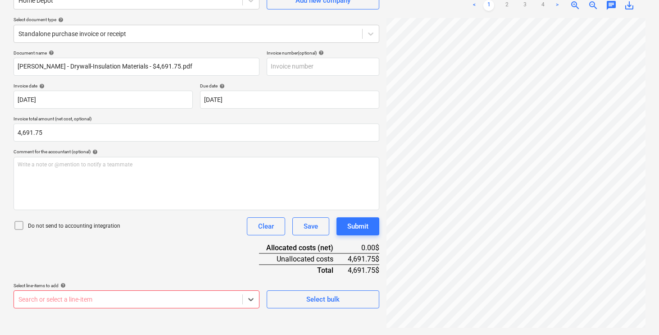
click at [185, 244] on body "Sales Projects Contacts Company Inbox 8 format_size keyboard_arrow_down help se…" at bounding box center [329, 77] width 659 height 335
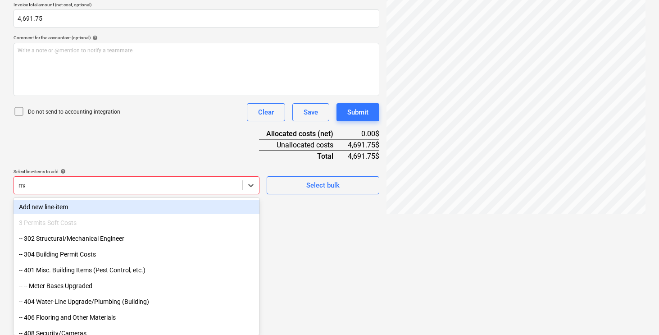
scroll to position [202, 0]
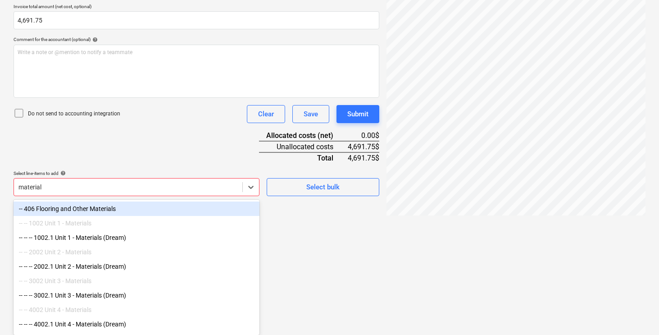
type input "materials"
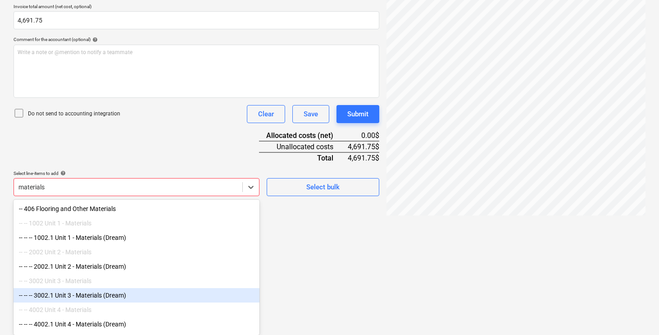
click at [149, 296] on div "-- -- -- 3002.1 Unit 3 - Materials (Dream)" at bounding box center [137, 295] width 246 height 14
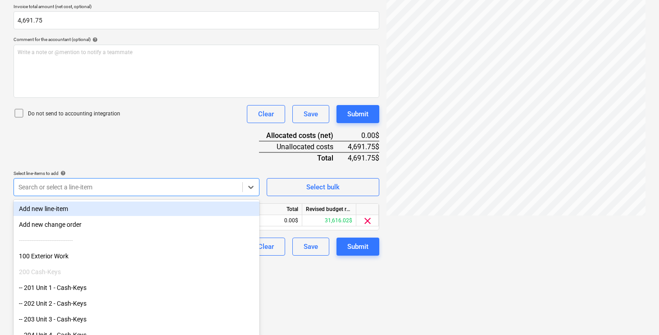
click at [138, 189] on div "Document name help [PERSON_NAME] - Drywall-Insulation Materials - $4,691.75.pdf…" at bounding box center [197, 96] width 366 height 317
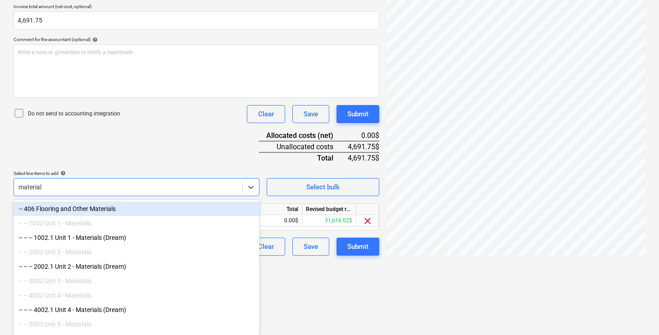
type input "materials"
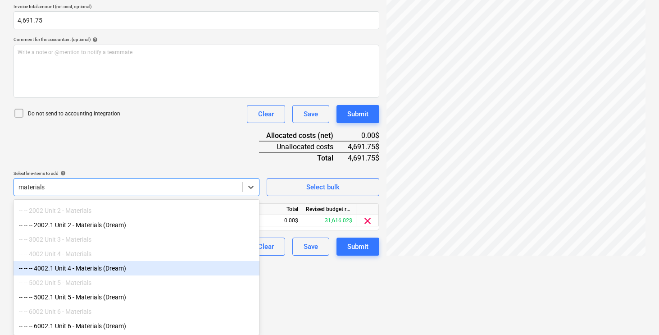
click at [106, 295] on div "-- -- -- 5002.1 Unit 5 - Materials (Dream)" at bounding box center [137, 296] width 246 height 14
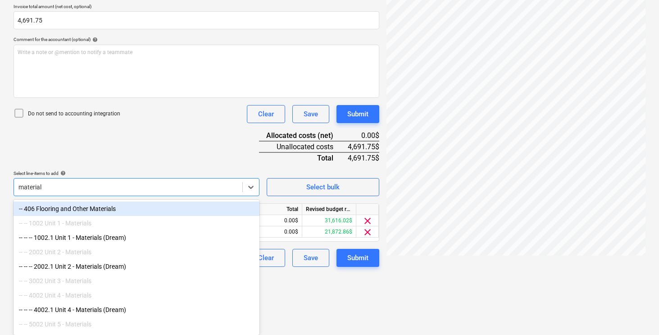
type input "materials"
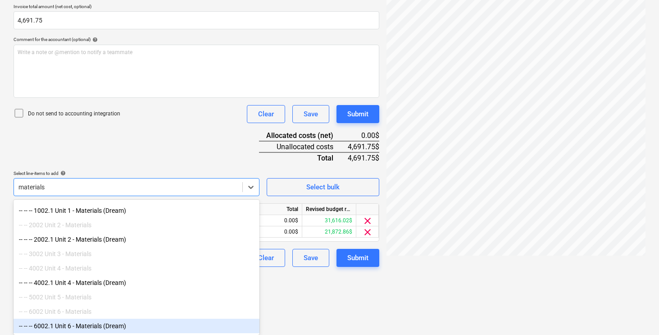
click at [89, 326] on div "-- -- -- 6002.1 Unit 6 - Materials (Dream)" at bounding box center [137, 325] width 246 height 14
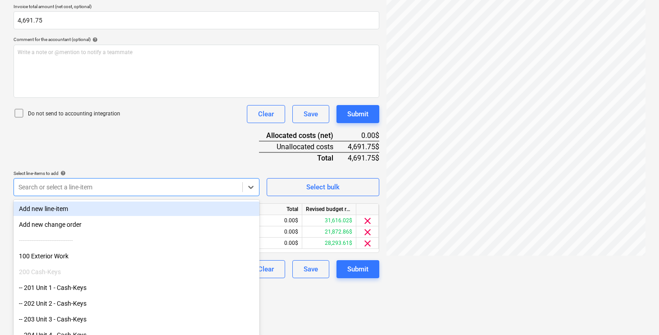
click at [147, 134] on div "Document name help [PERSON_NAME] - Drywall-Insulation Materials - $4,691.75.pdf…" at bounding box center [197, 108] width 366 height 340
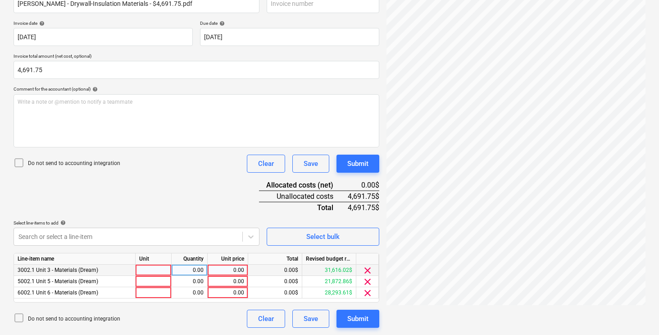
click at [147, 269] on div at bounding box center [154, 269] width 36 height 11
type input "pcs"
type input "938.35"
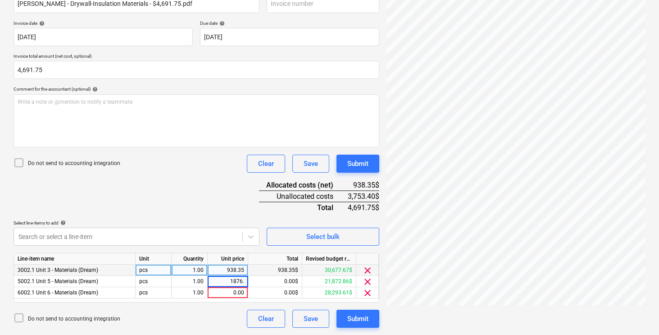
type input "1876.7"
type input "1876.70"
click at [207, 190] on div "Document name help [PERSON_NAME] - Drywall-Insulation Materials - $4,691.75.pdf…" at bounding box center [197, 157] width 366 height 340
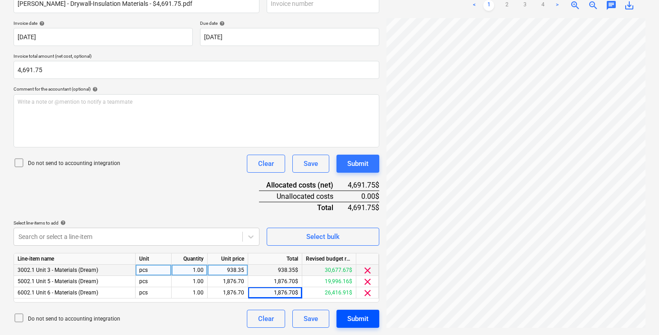
click at [359, 314] on div "Submit" at bounding box center [357, 318] width 21 height 12
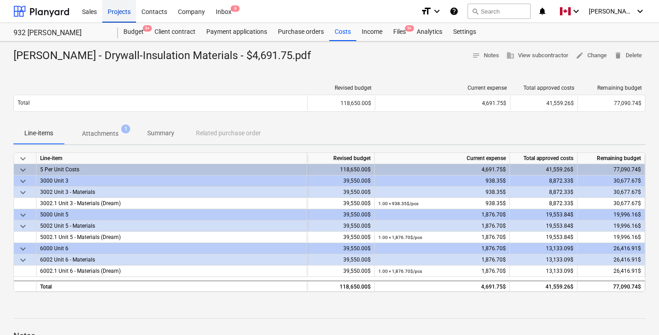
click at [122, 11] on div "Projects" at bounding box center [119, 11] width 34 height 23
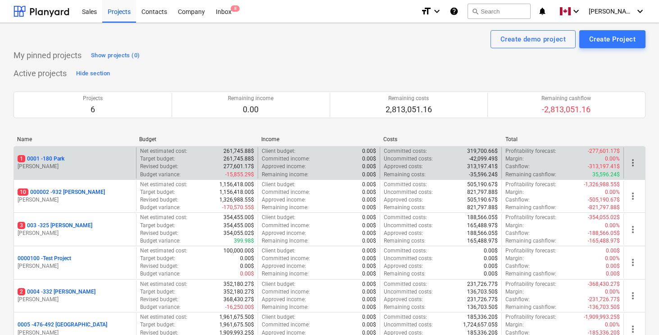
click at [59, 156] on p "1 0001 - 180 Park" at bounding box center [41, 159] width 47 height 8
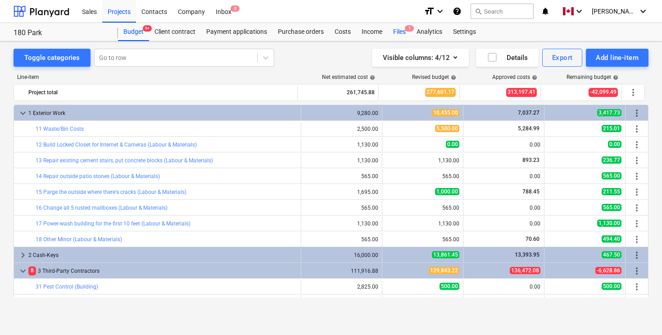
click at [400, 30] on div "Files 1" at bounding box center [399, 32] width 23 height 18
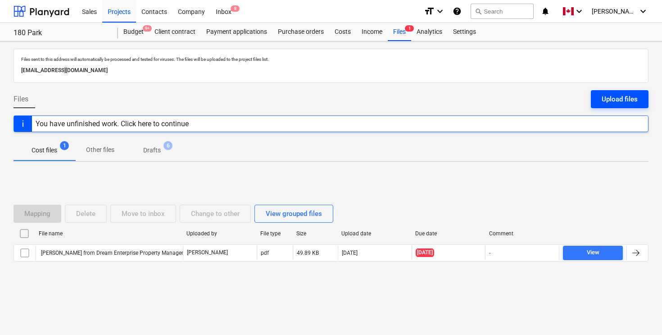
click at [616, 101] on div "Upload files" at bounding box center [619, 99] width 36 height 12
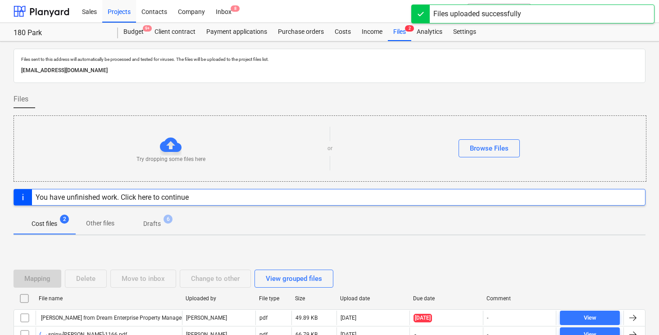
click at [501, 96] on div "Files" at bounding box center [330, 102] width 632 height 25
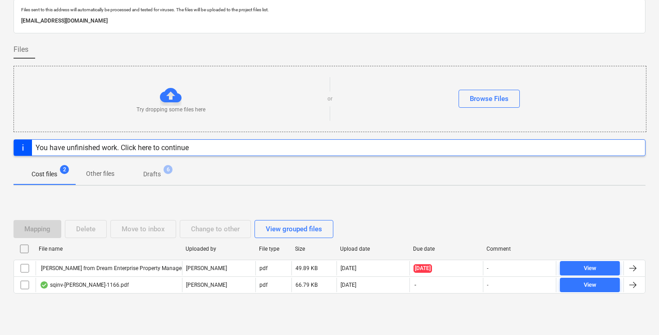
scroll to position [57, 0]
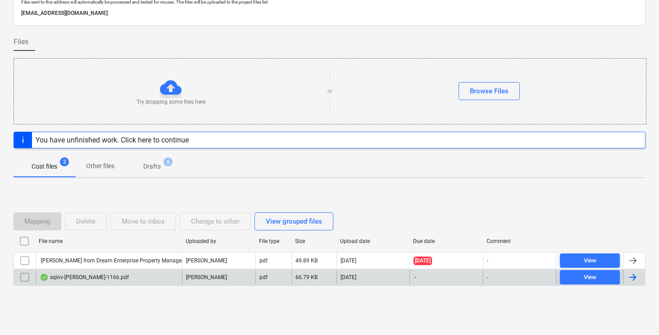
click at [631, 278] on div at bounding box center [632, 276] width 11 height 11
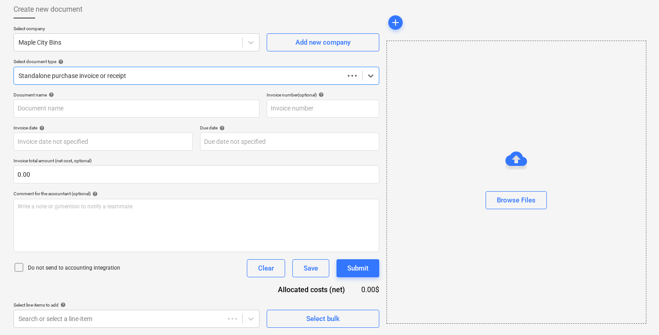
scroll to position [48, 0]
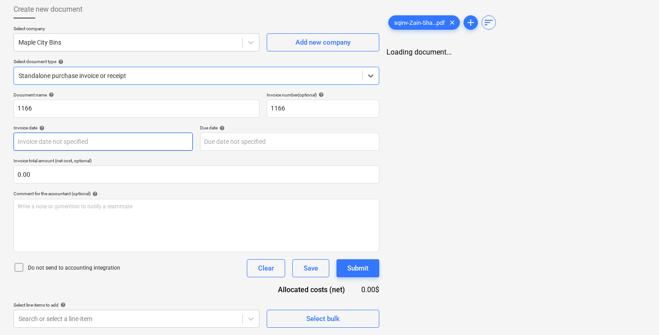
type input "1166"
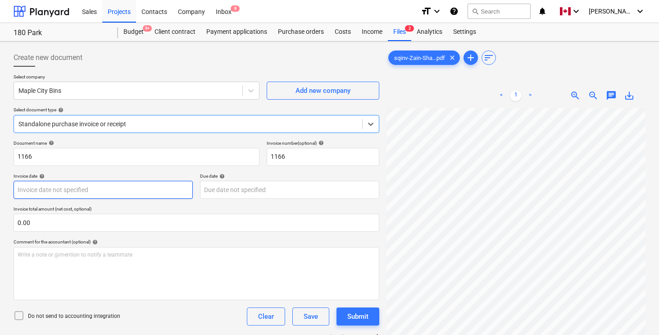
click at [111, 189] on body "Sales Projects Contacts Company Inbox 8 format_size keyboard_arrow_down help se…" at bounding box center [329, 167] width 659 height 335
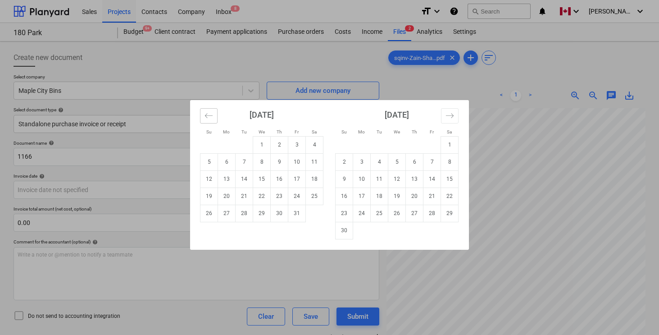
click at [207, 116] on icon "Move backward to switch to the previous month." at bounding box center [208, 115] width 9 height 9
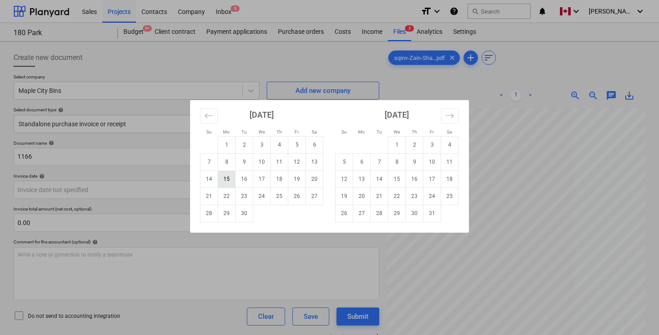
click at [226, 176] on td "15" at bounding box center [227, 178] width 18 height 17
type input "[DATE]"
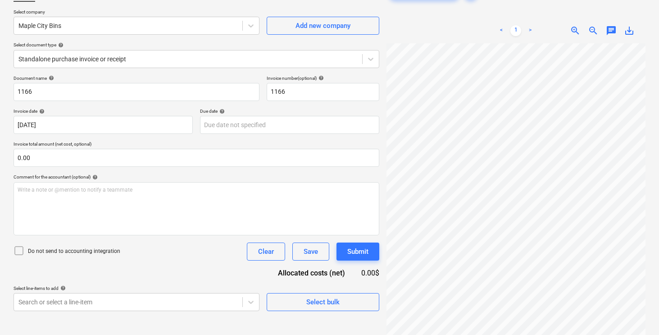
scroll to position [86, 0]
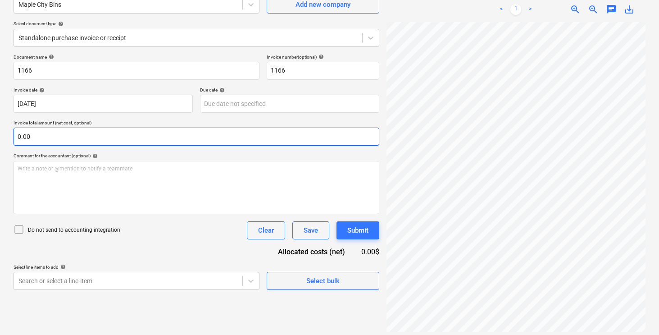
click at [202, 135] on input "0.00" at bounding box center [197, 136] width 366 height 18
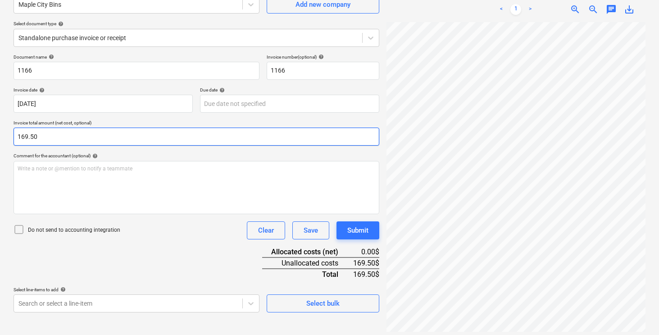
type input "169.50"
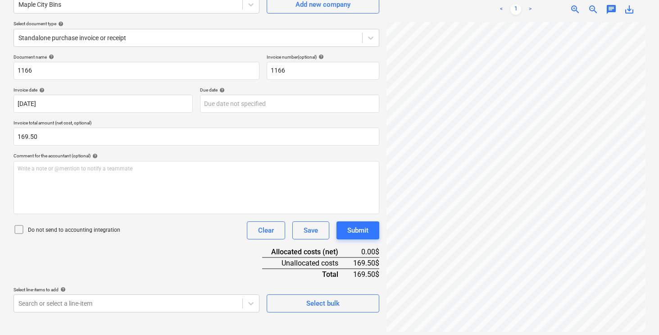
click at [216, 226] on div "Do not send to accounting integration Clear Save Submit" at bounding box center [197, 230] width 366 height 18
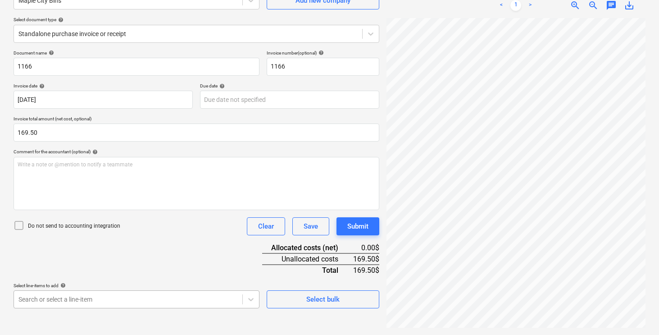
click at [191, 244] on body "Sales Projects Contacts Company Inbox 8 format_size keyboard_arrow_down help se…" at bounding box center [329, 77] width 659 height 335
type input "bin"
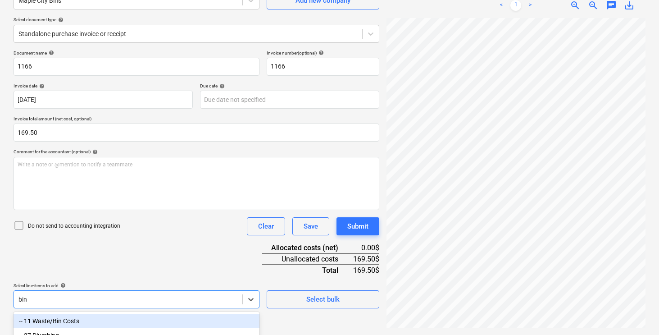
scroll to position [100, 0]
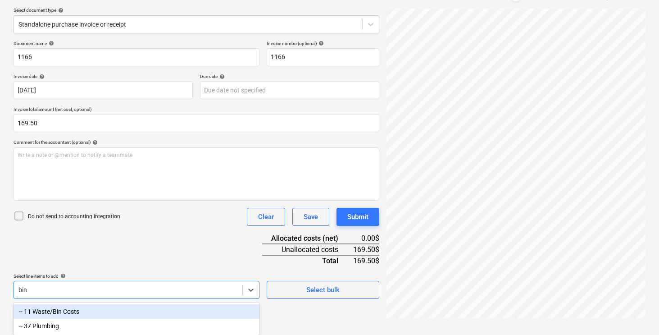
click at [195, 307] on div "-- 11 Waste/Bin Costs" at bounding box center [137, 311] width 246 height 14
click at [211, 266] on div "Document name help 1166 Invoice number (optional) help 1166 Invoice date help […" at bounding box center [197, 198] width 366 height 317
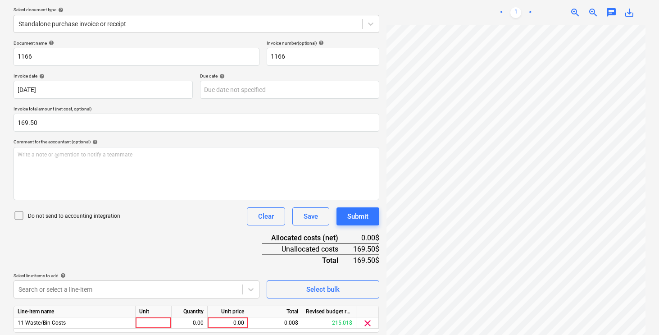
scroll to position [130, 0]
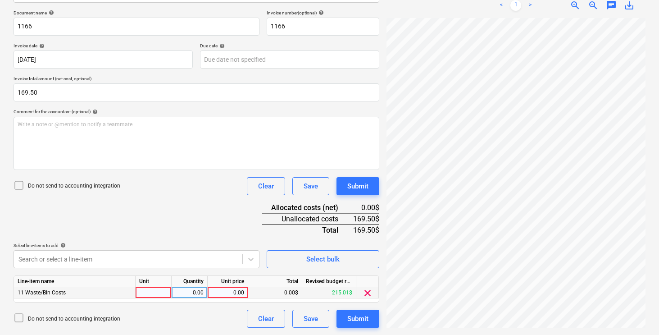
click at [162, 294] on div at bounding box center [154, 292] width 36 height 11
type input "pcs"
type input "169.50"
click at [164, 197] on div "Document name help 1166 Invoice number (optional) help 1166 Invoice date help […" at bounding box center [197, 168] width 366 height 317
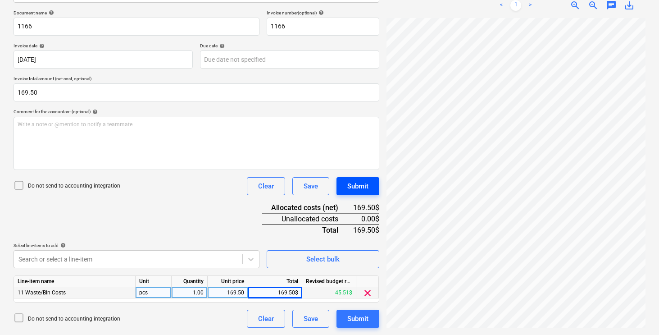
click at [355, 183] on div "Submit" at bounding box center [357, 186] width 21 height 12
